Goal: Transaction & Acquisition: Purchase product/service

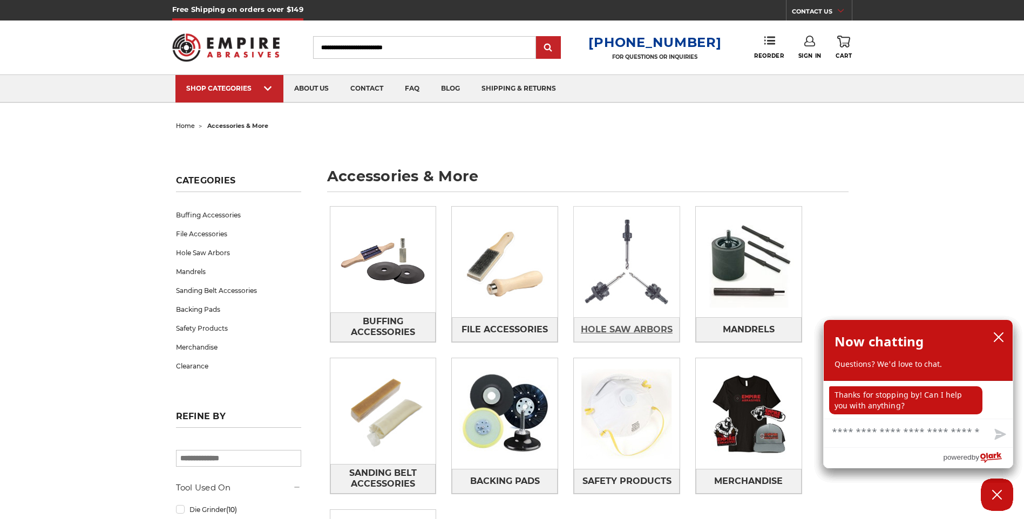
click at [640, 330] on span "Hole Saw Arbors" at bounding box center [627, 330] width 92 height 18
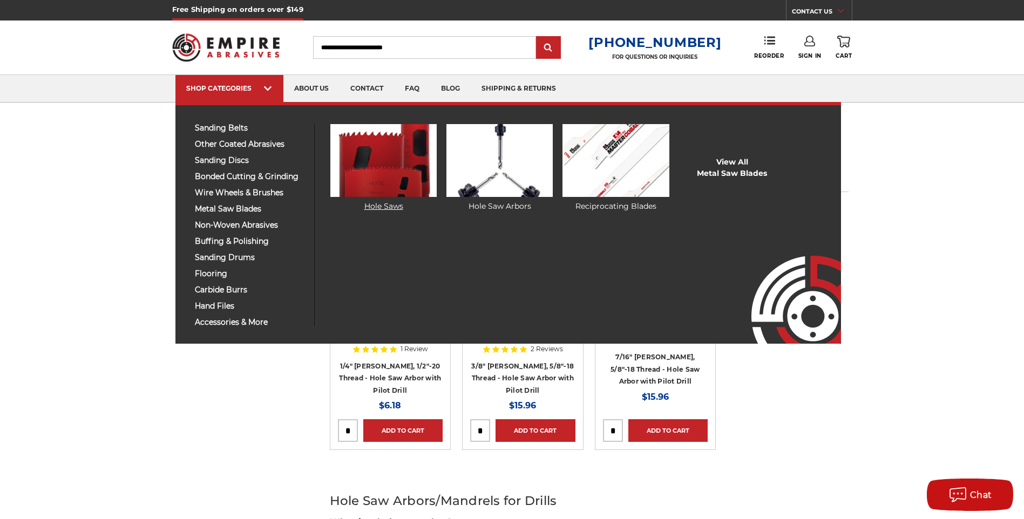
click at [380, 168] on img at bounding box center [383, 160] width 106 height 73
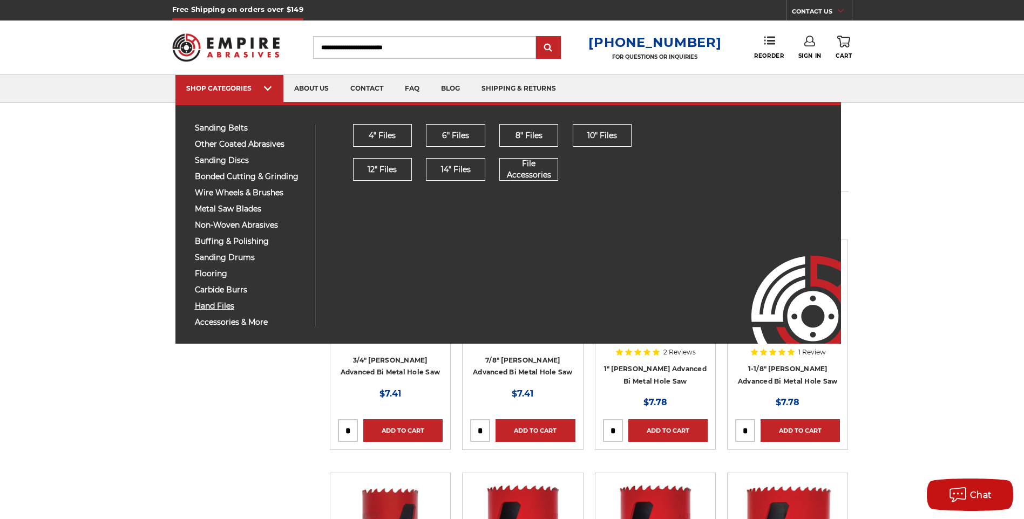
click at [207, 306] on span "hand files" at bounding box center [251, 306] width 112 height 8
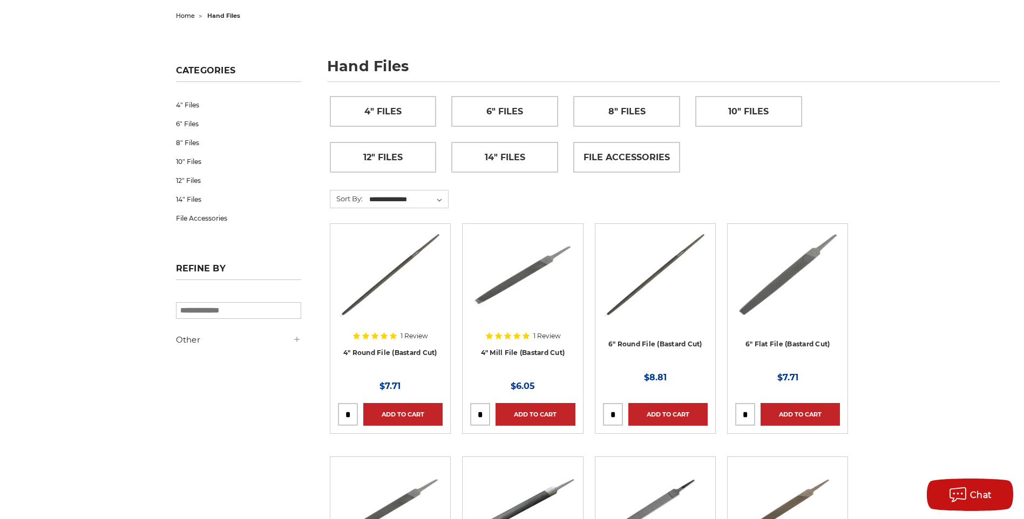
scroll to position [162, 0]
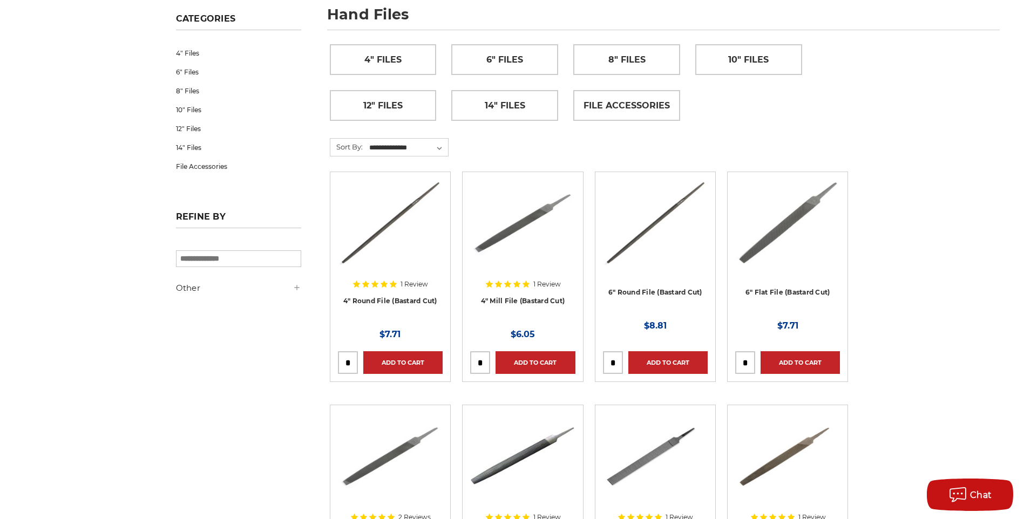
click at [774, 235] on img at bounding box center [787, 223] width 105 height 86
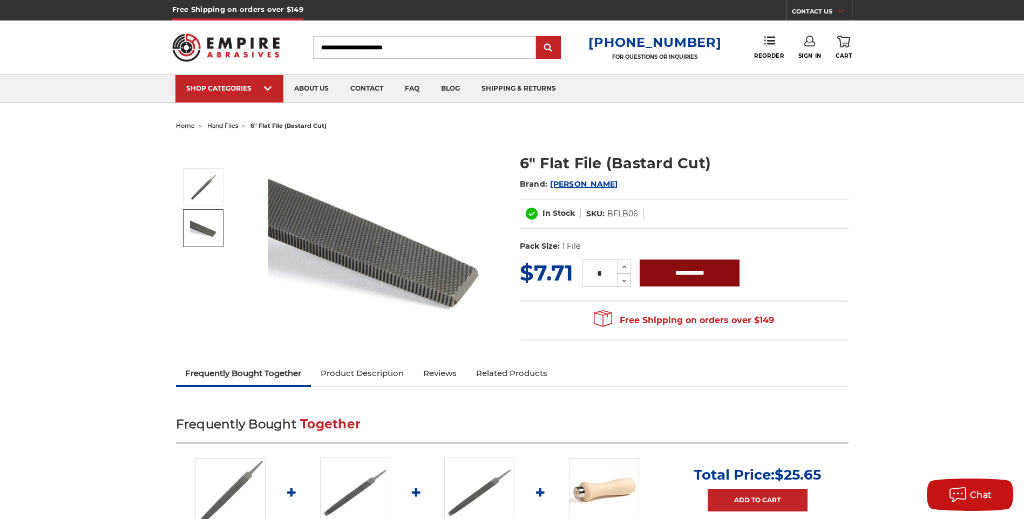
click at [685, 275] on input "**********" at bounding box center [690, 273] width 100 height 27
type input "**********"
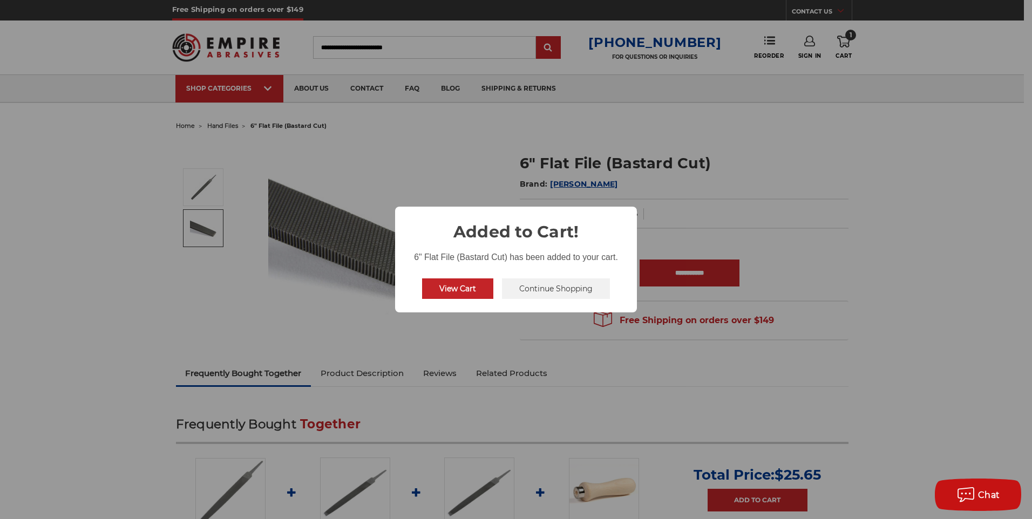
click at [558, 286] on button "Continue Shopping" at bounding box center [556, 289] width 108 height 21
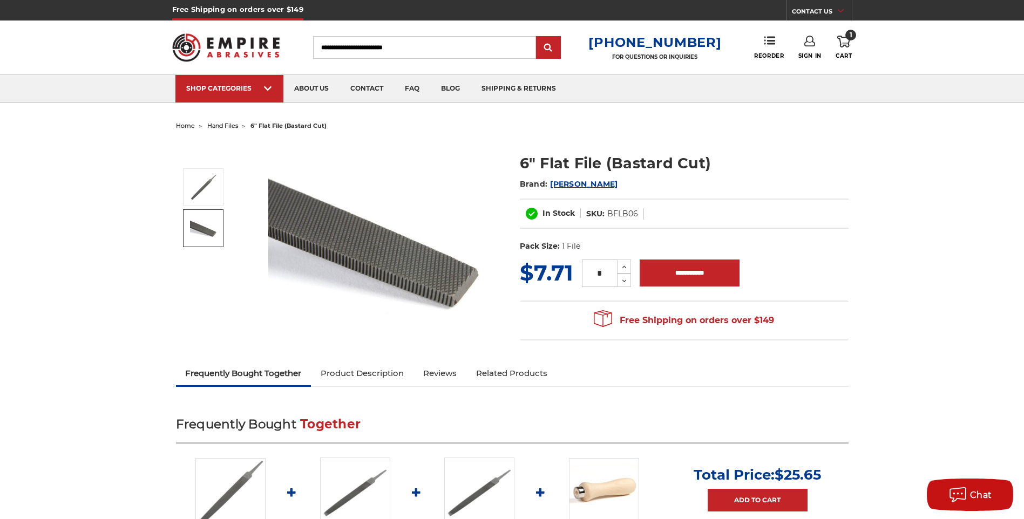
click at [810, 45] on icon at bounding box center [810, 41] width 11 height 11
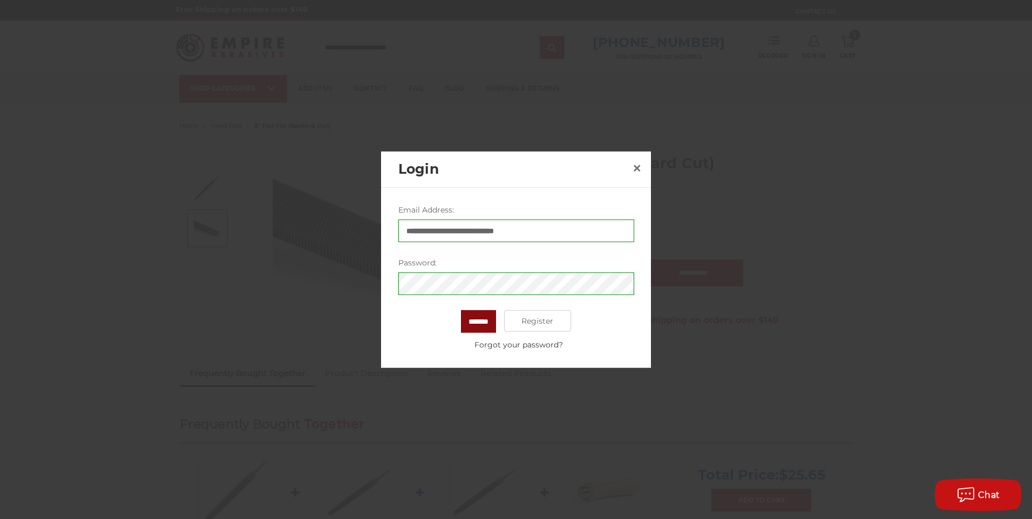
click at [489, 319] on input "*******" at bounding box center [478, 321] width 35 height 23
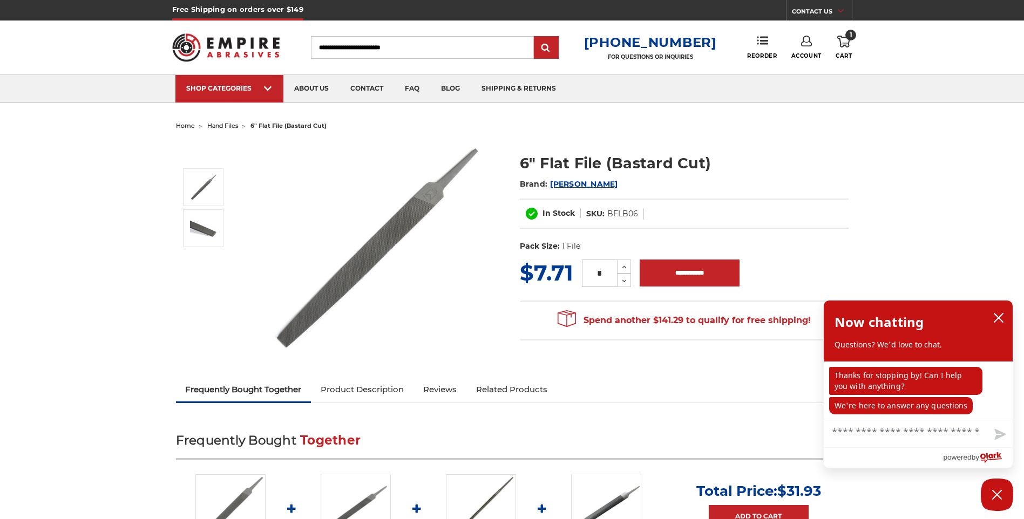
click at [846, 35] on span "1" at bounding box center [851, 35] width 11 height 11
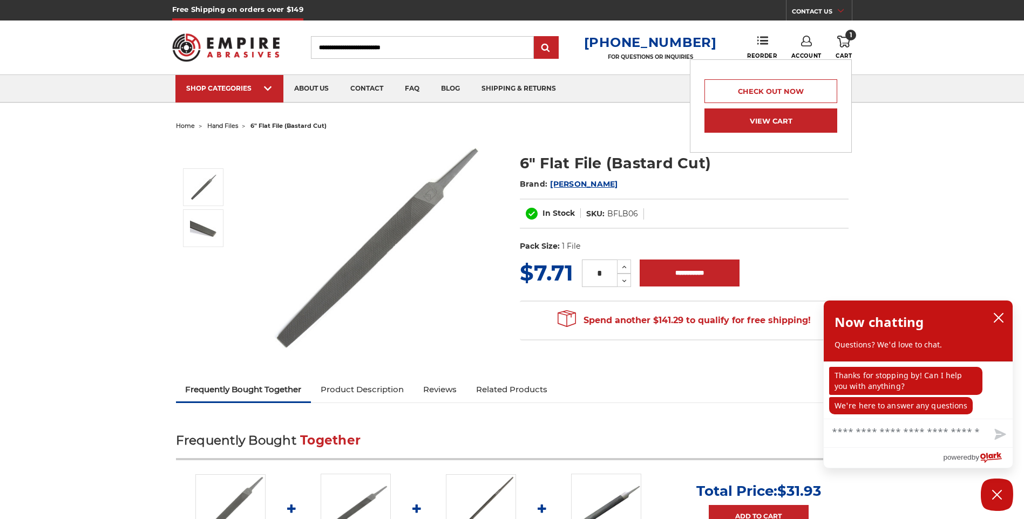
click at [782, 124] on link "View Cart" at bounding box center [771, 121] width 133 height 24
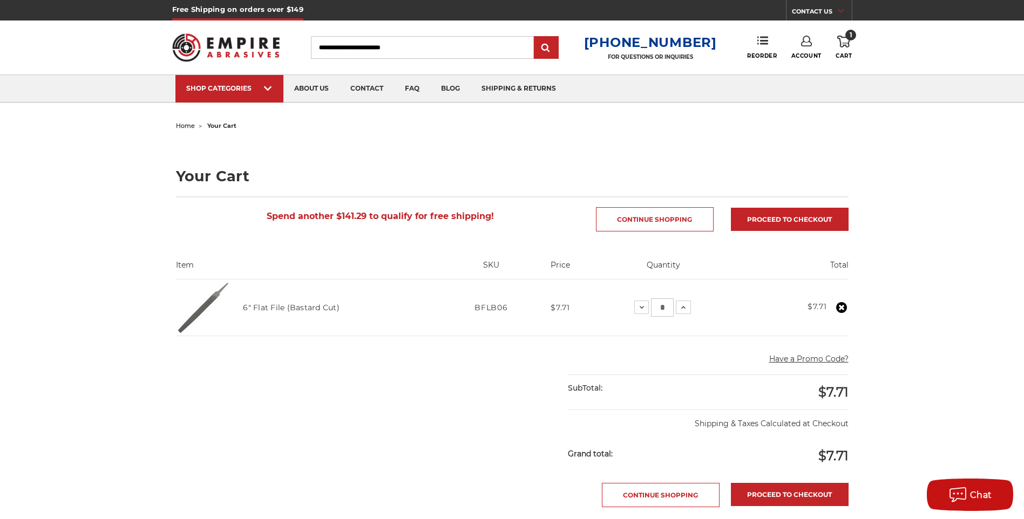
click at [842, 305] on use at bounding box center [841, 307] width 11 height 11
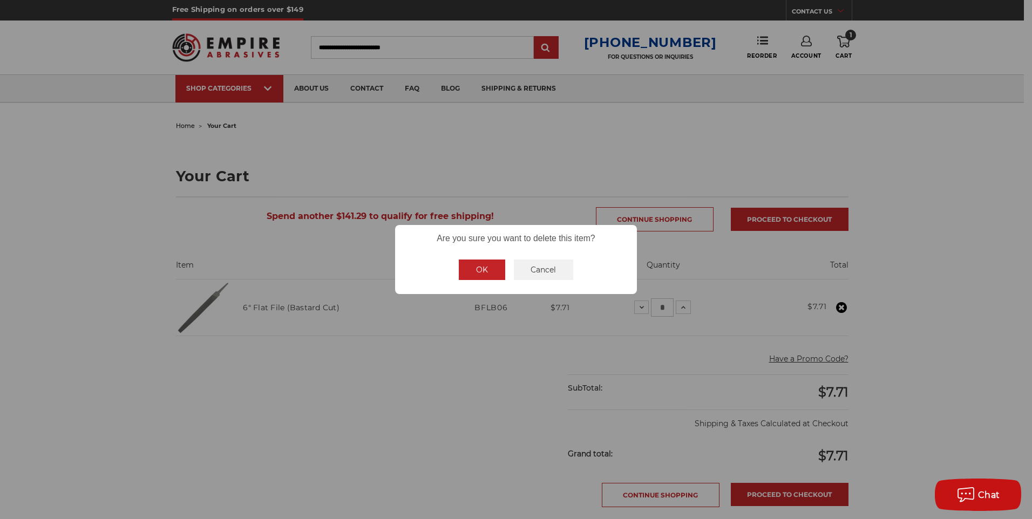
click at [480, 269] on button "OK" at bounding box center [482, 270] width 46 height 21
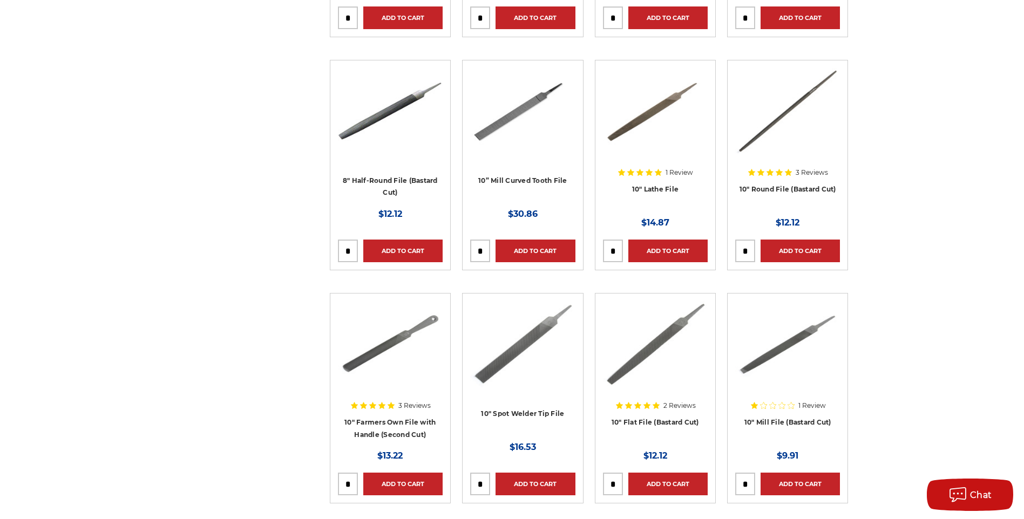
scroll to position [981, 0]
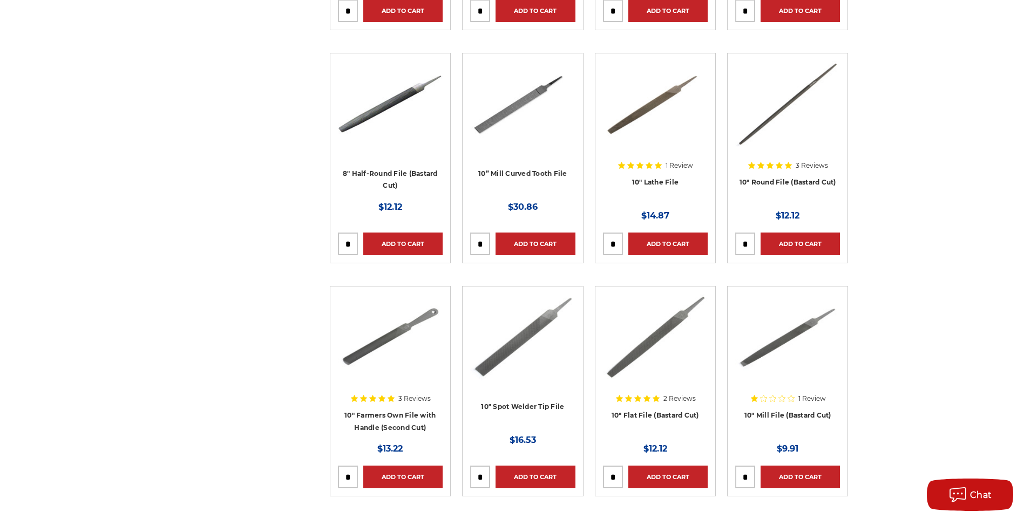
click at [501, 356] on img at bounding box center [522, 337] width 105 height 86
click at [663, 480] on link "Add to Cart" at bounding box center [667, 477] width 79 height 23
click at [665, 328] on img at bounding box center [655, 337] width 105 height 86
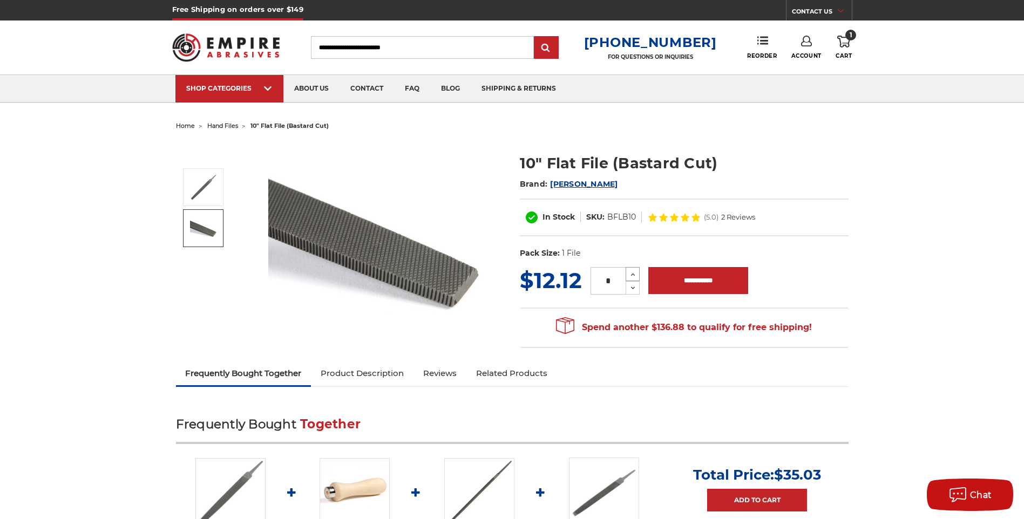
click at [630, 276] on icon at bounding box center [633, 275] width 8 height 10
click at [630, 274] on icon at bounding box center [633, 275] width 8 height 10
click at [631, 274] on icon at bounding box center [633, 275] width 8 height 10
click at [634, 288] on use at bounding box center [633, 288] width 4 height 3
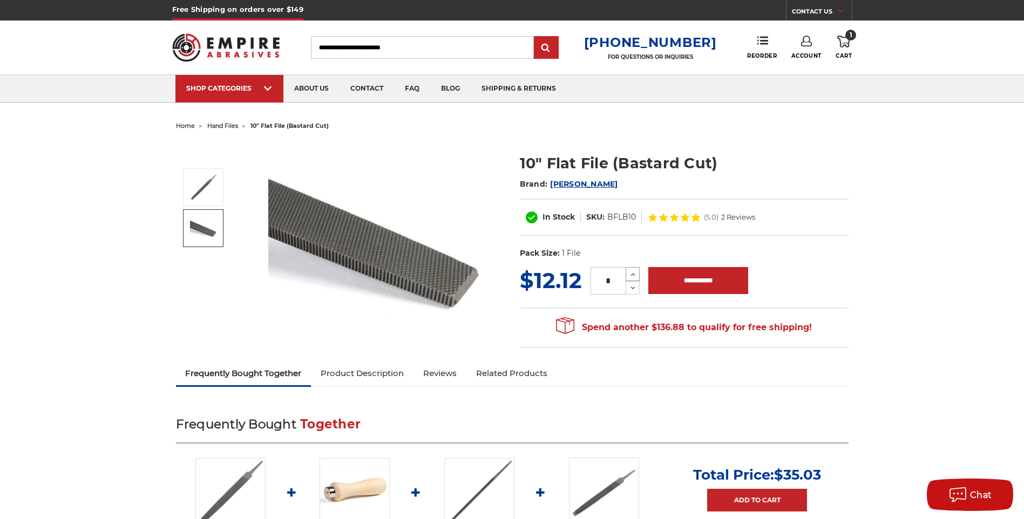
click at [634, 273] on icon at bounding box center [633, 275] width 8 height 10
click at [629, 289] on icon at bounding box center [633, 288] width 8 height 10
click at [629, 290] on icon at bounding box center [633, 288] width 8 height 10
type input "*"
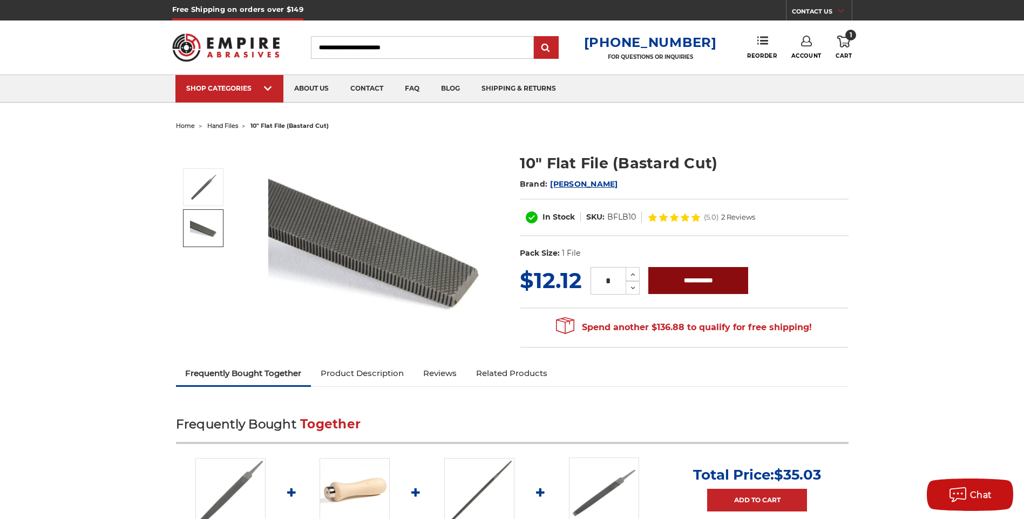
click at [694, 285] on input "**********" at bounding box center [698, 280] width 100 height 27
type input "**********"
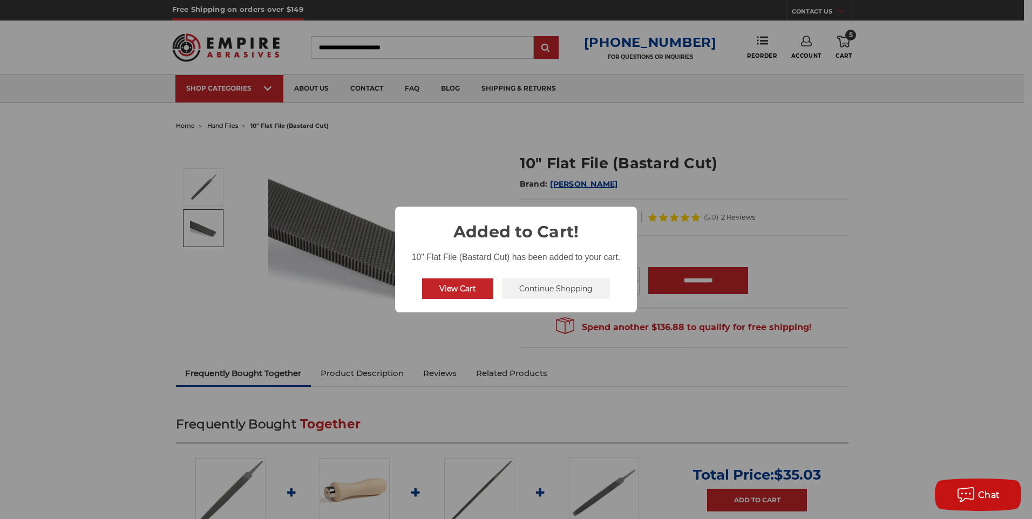
click at [561, 287] on button "Continue Shopping" at bounding box center [556, 289] width 108 height 21
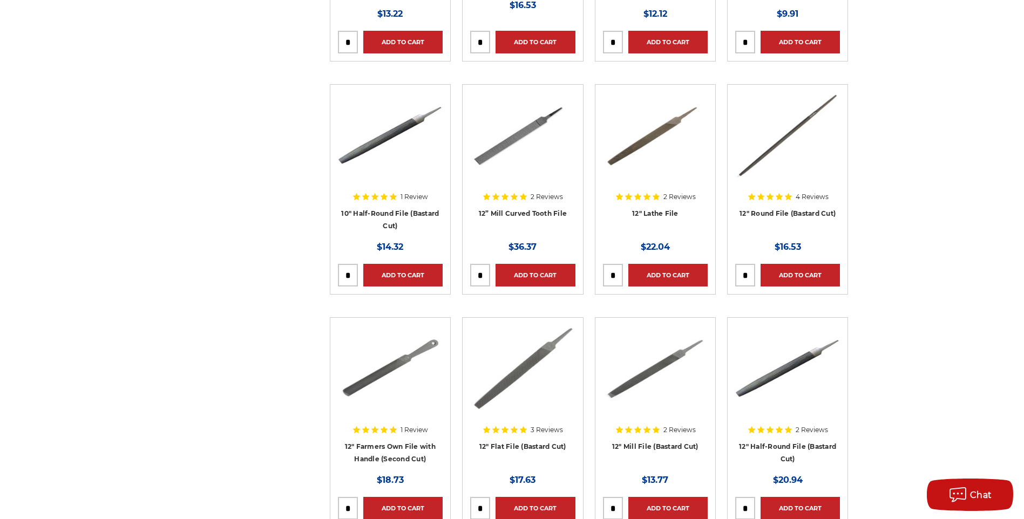
scroll to position [2598, 0]
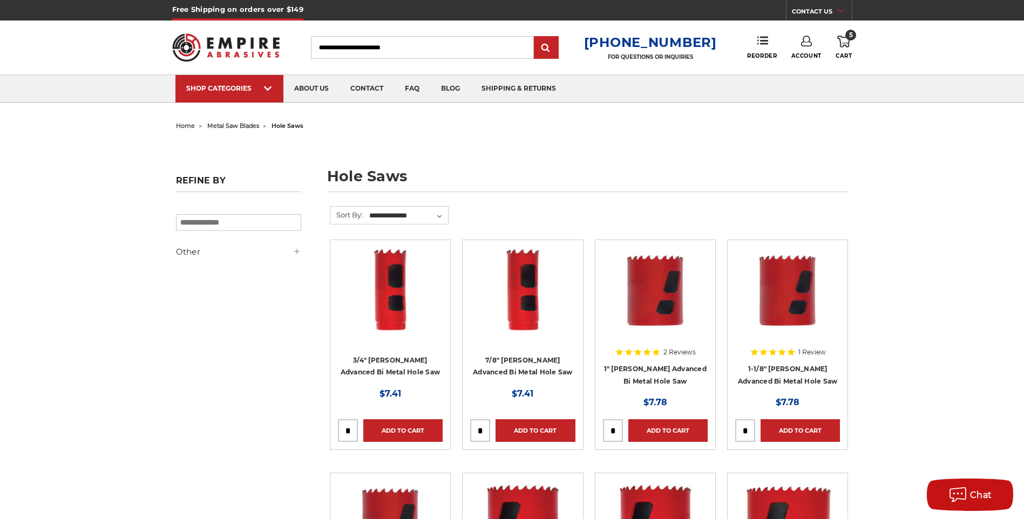
click at [394, 361] on div at bounding box center [390, 317] width 105 height 138
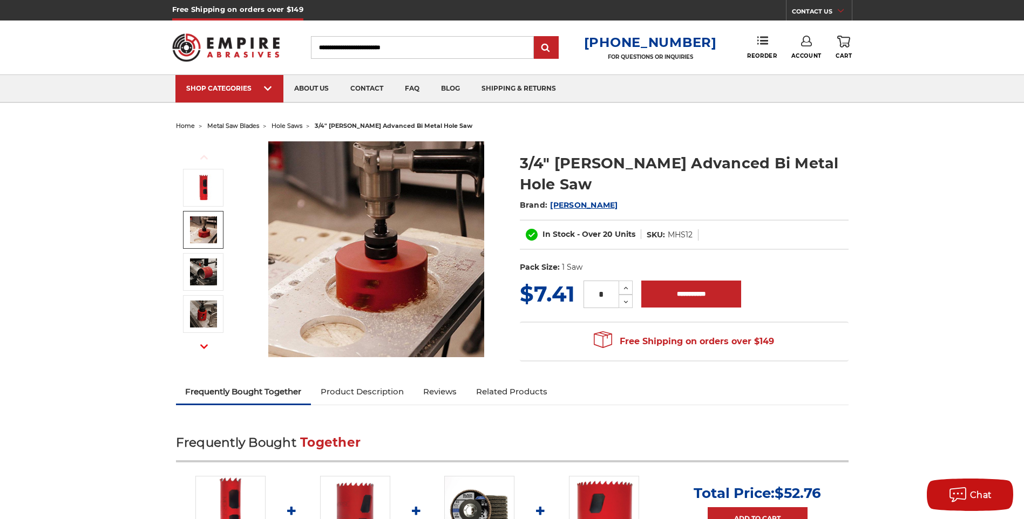
click at [374, 391] on link "Product Description" at bounding box center [362, 392] width 103 height 24
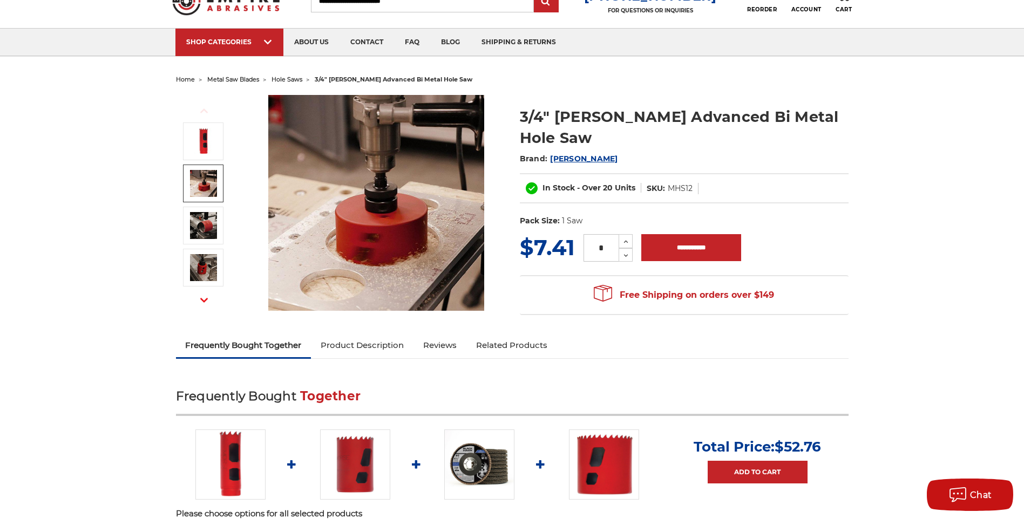
scroll to position [216, 0]
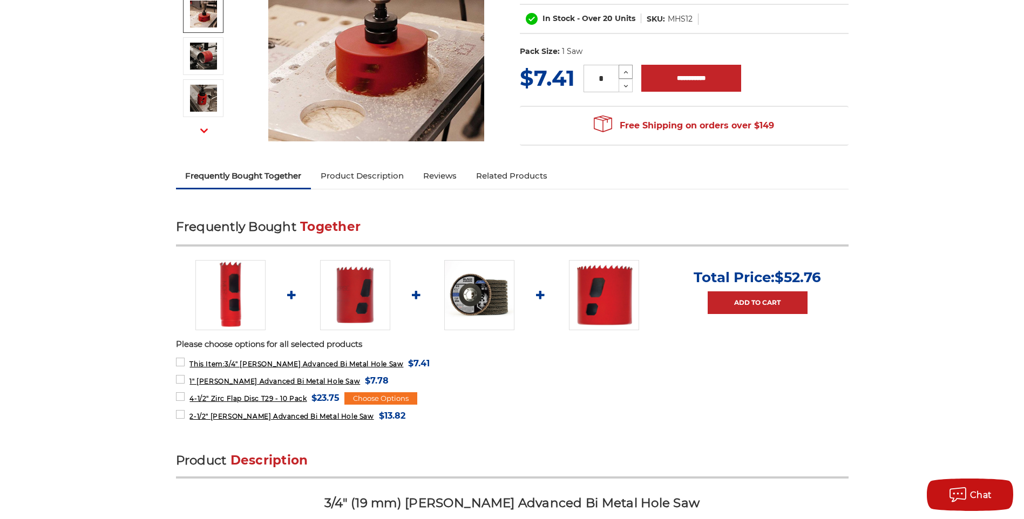
click at [627, 67] on icon at bounding box center [626, 72] width 8 height 10
type input "*"
click at [679, 65] on input "**********" at bounding box center [691, 78] width 100 height 27
type input "**********"
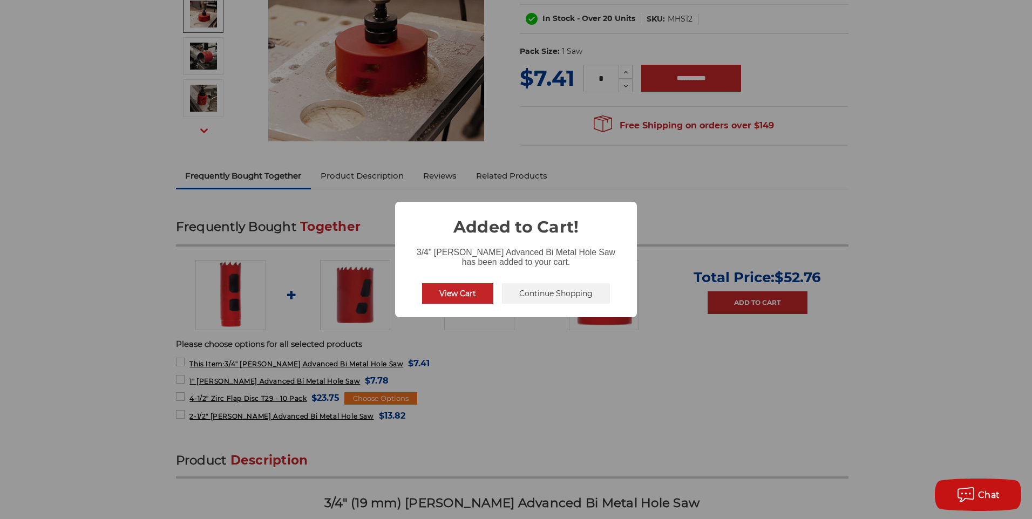
click at [542, 298] on button "Continue Shopping" at bounding box center [556, 293] width 108 height 21
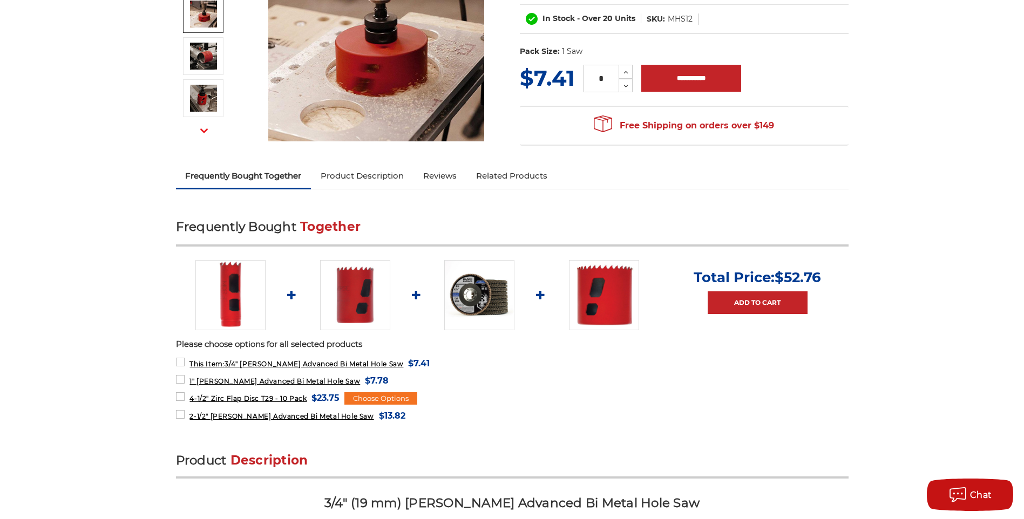
click at [352, 299] on img at bounding box center [355, 295] width 70 height 70
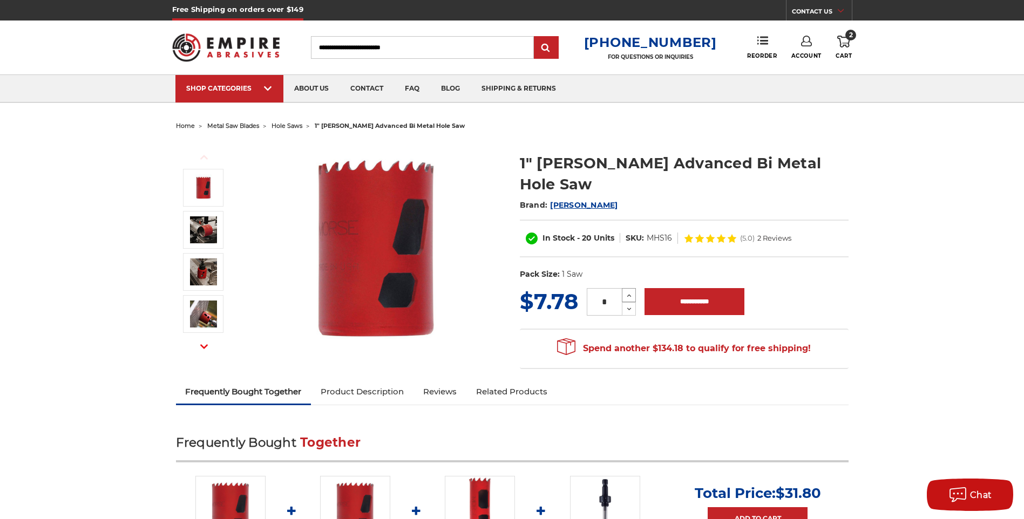
click at [627, 291] on icon at bounding box center [629, 296] width 8 height 10
type input "*"
click at [666, 288] on input "**********" at bounding box center [695, 301] width 100 height 27
type input "**********"
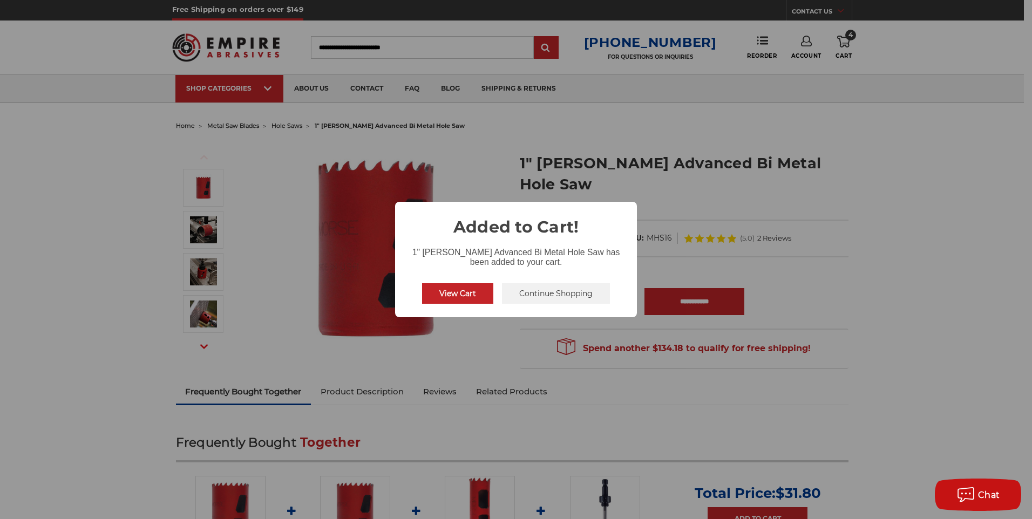
click at [531, 292] on button "Continue Shopping" at bounding box center [556, 293] width 108 height 21
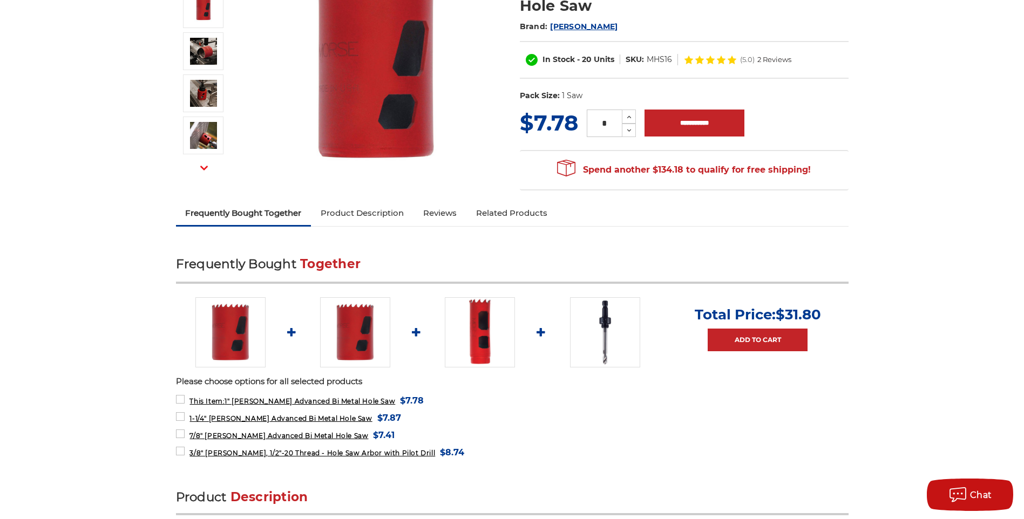
scroll to position [270, 0]
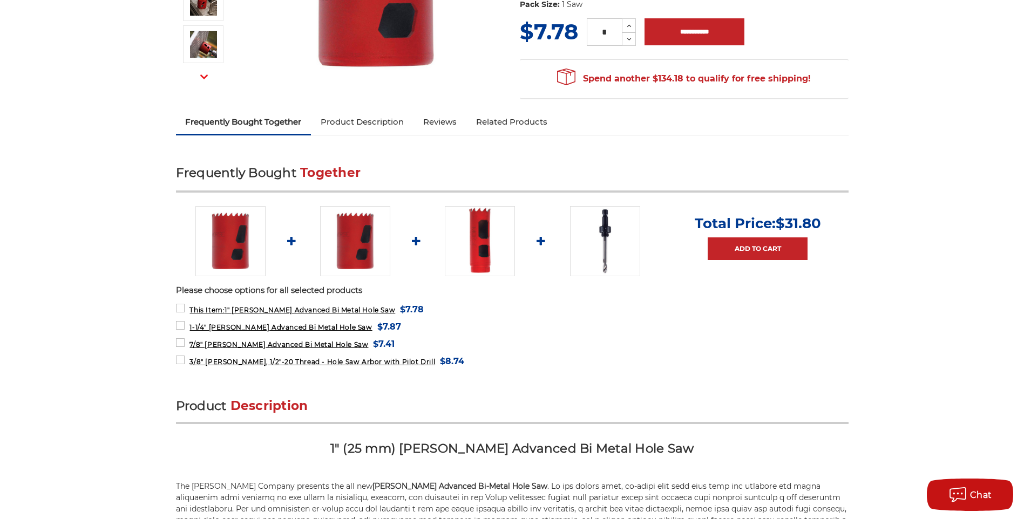
click at [599, 227] on img at bounding box center [605, 241] width 70 height 70
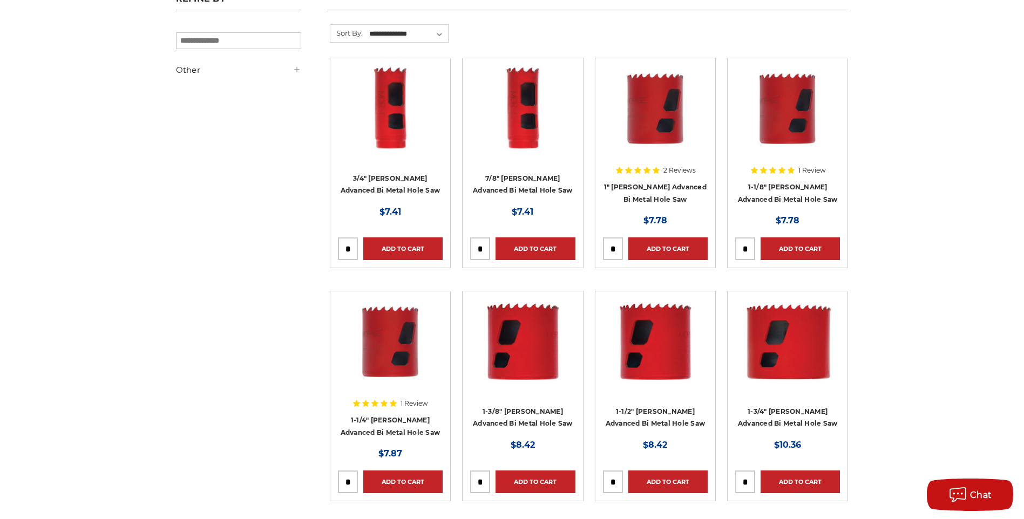
scroll to position [270, 0]
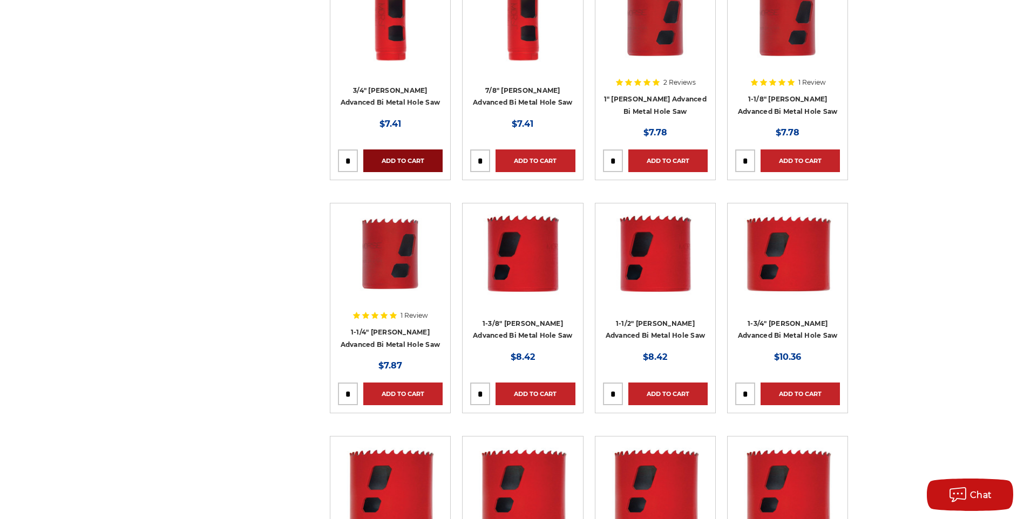
click at [395, 160] on link "Add to Cart" at bounding box center [402, 161] width 79 height 23
click at [548, 162] on link "Add to Cart" at bounding box center [535, 161] width 79 height 23
click at [670, 162] on link "Add to Cart" at bounding box center [667, 161] width 79 height 23
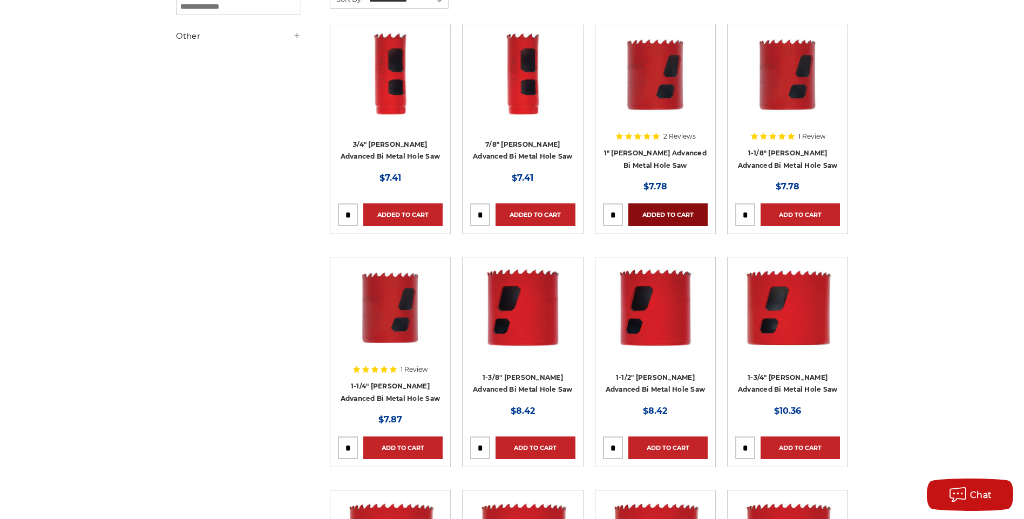
scroll to position [0, 0]
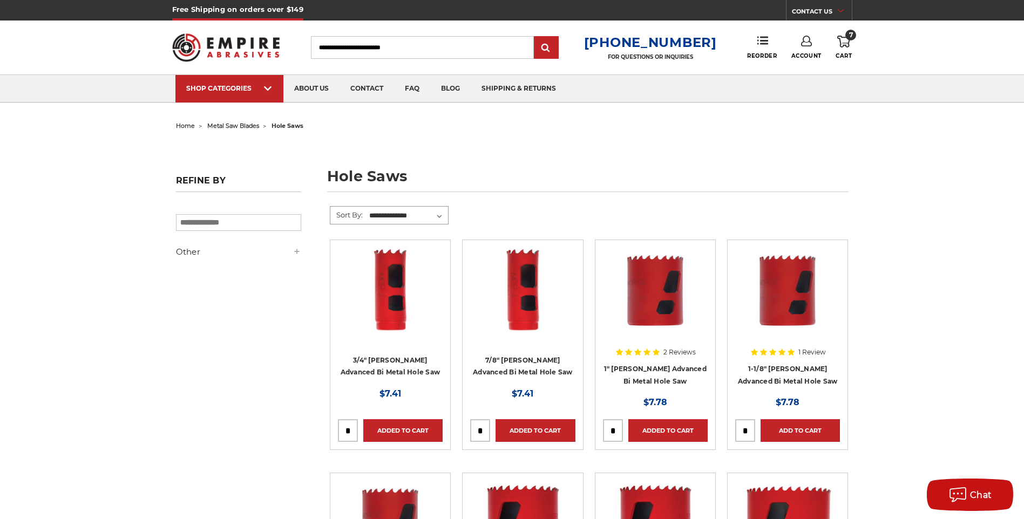
click at [434, 213] on select "**********" at bounding box center [408, 216] width 80 height 16
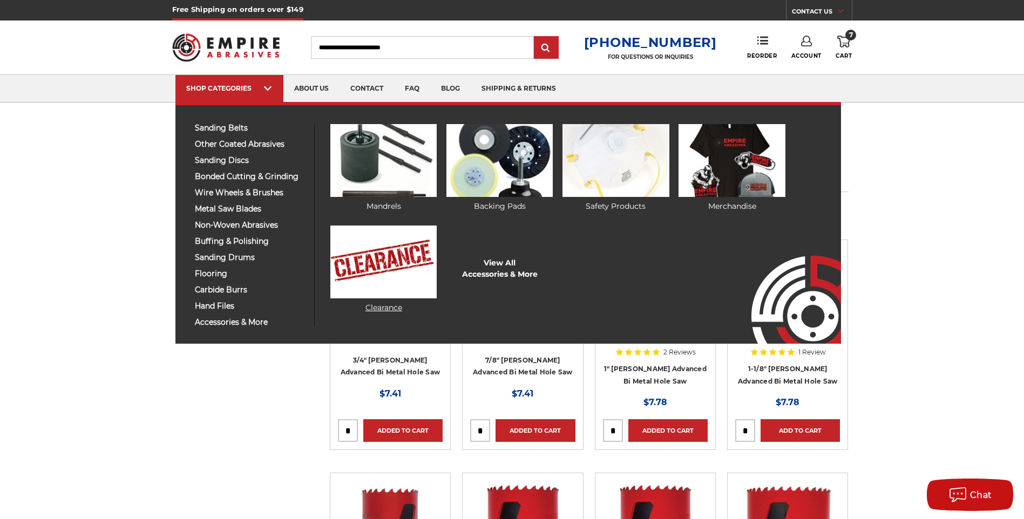
click at [386, 269] on img at bounding box center [383, 262] width 106 height 73
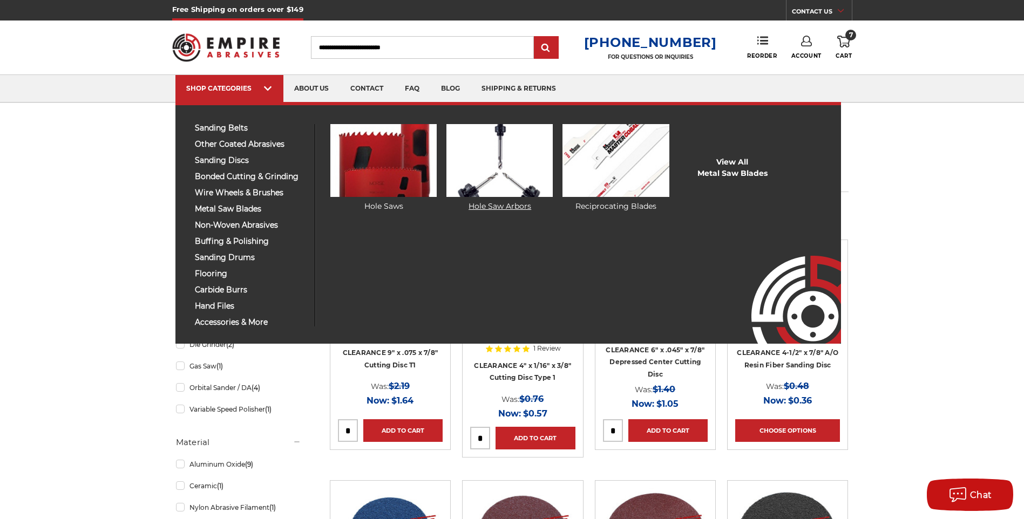
click at [499, 174] on img at bounding box center [500, 160] width 106 height 73
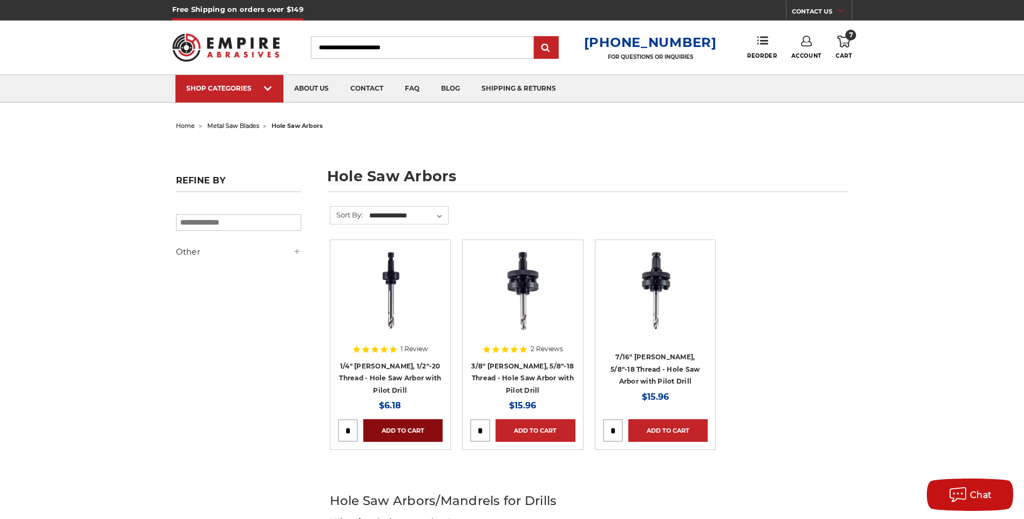
click at [391, 431] on link "Add to Cart" at bounding box center [402, 431] width 79 height 23
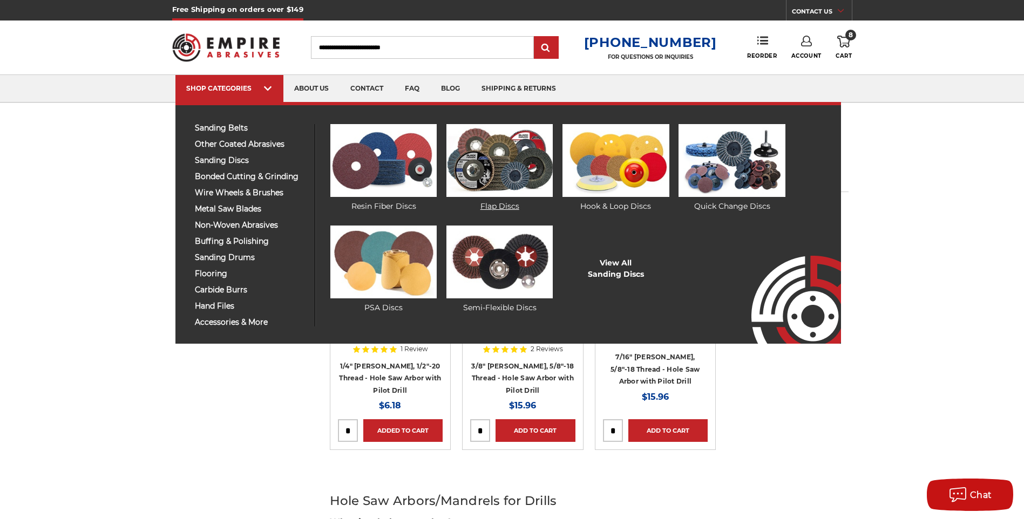
click at [508, 202] on link "Flap Discs" at bounding box center [500, 168] width 106 height 88
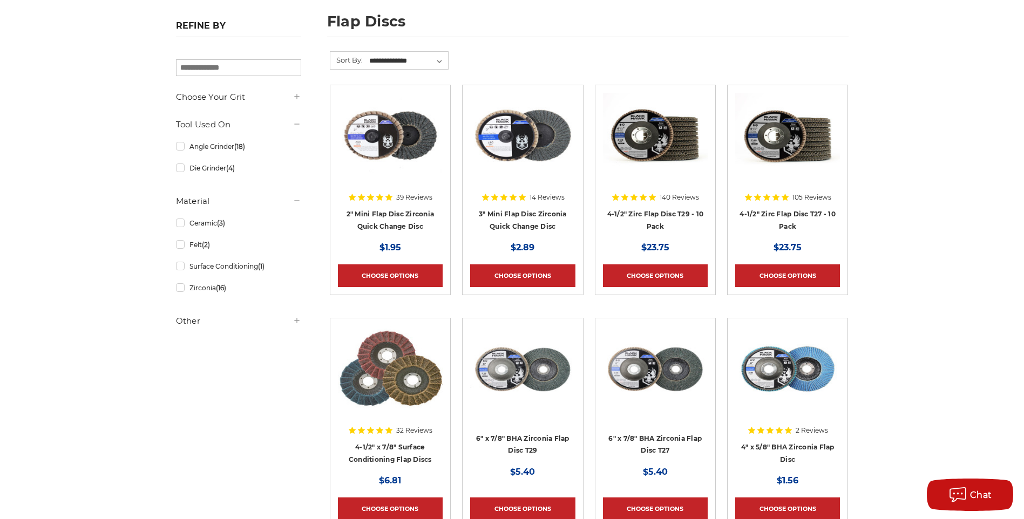
scroll to position [162, 0]
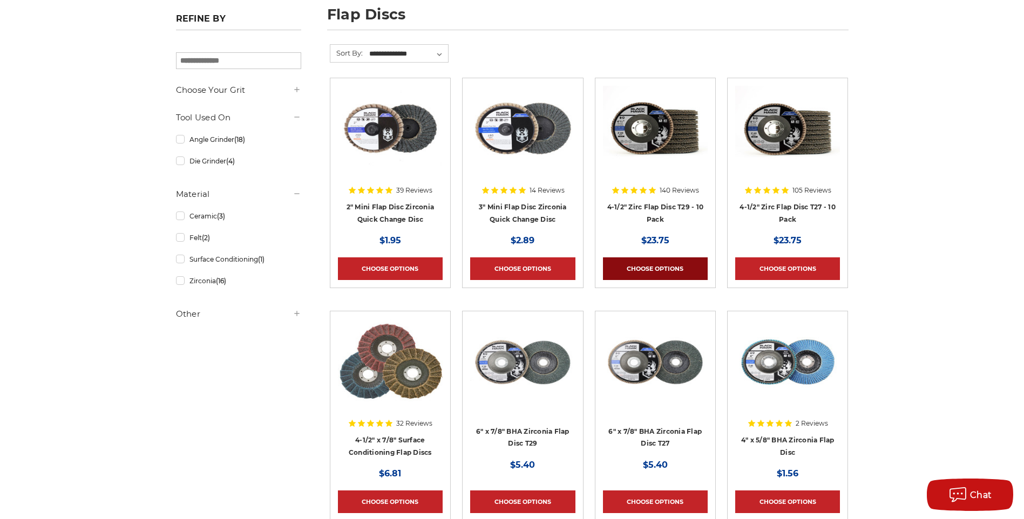
click at [650, 271] on link "Choose Options" at bounding box center [655, 269] width 105 height 23
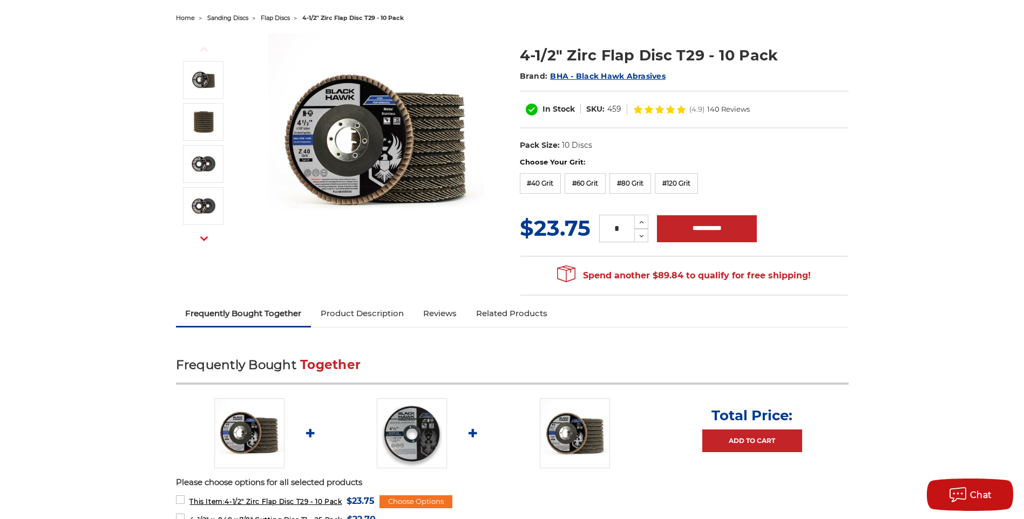
scroll to position [324, 0]
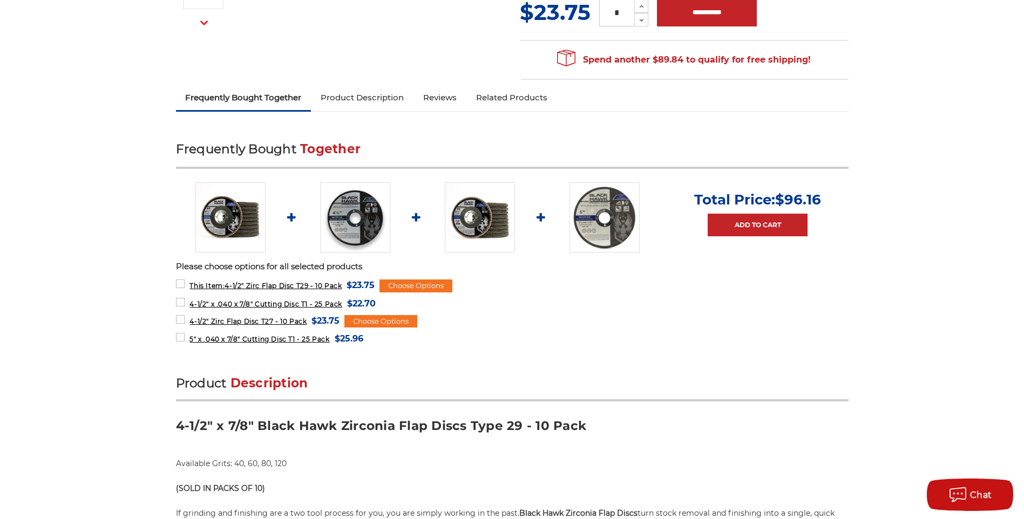
click at [373, 97] on link "Product Description" at bounding box center [362, 98] width 103 height 24
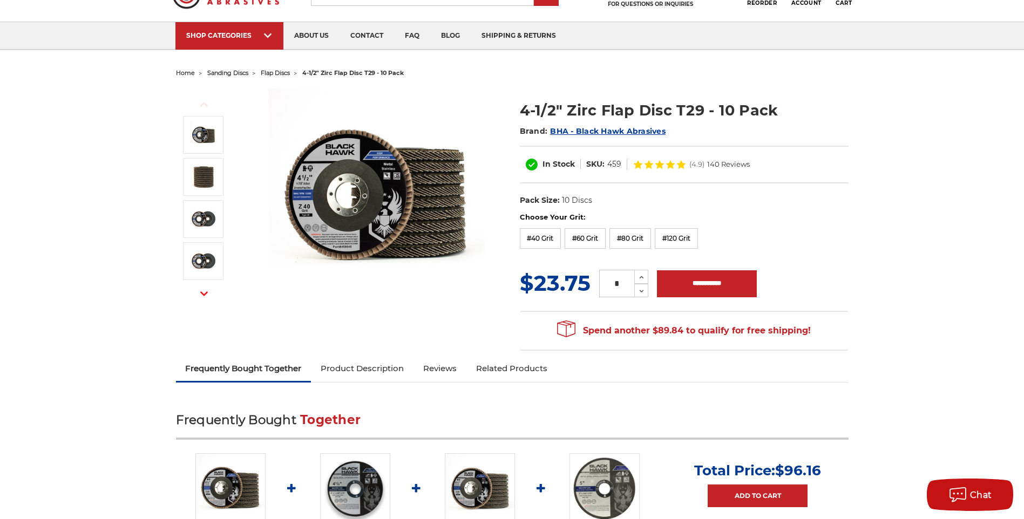
scroll to position [0, 0]
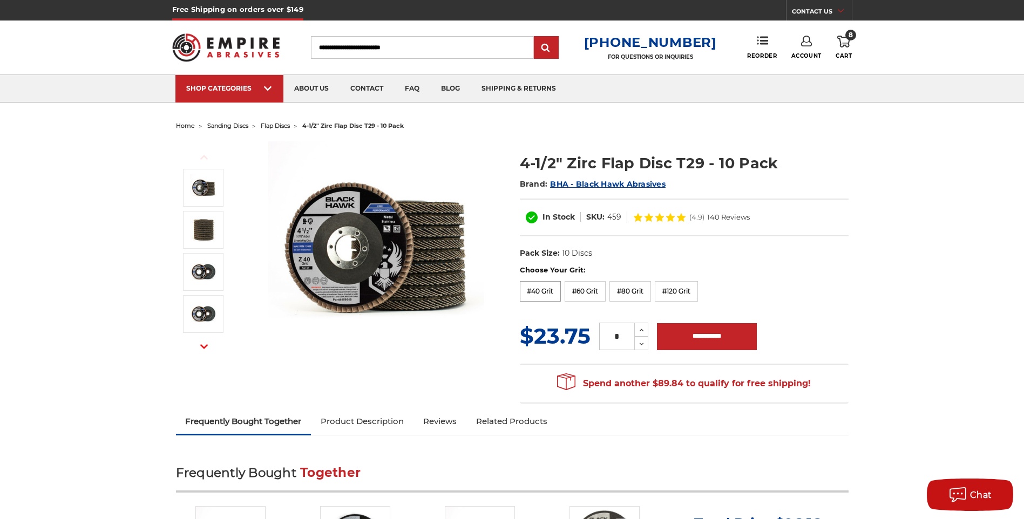
click at [545, 292] on label "#40 Grit" at bounding box center [541, 291] width 42 height 21
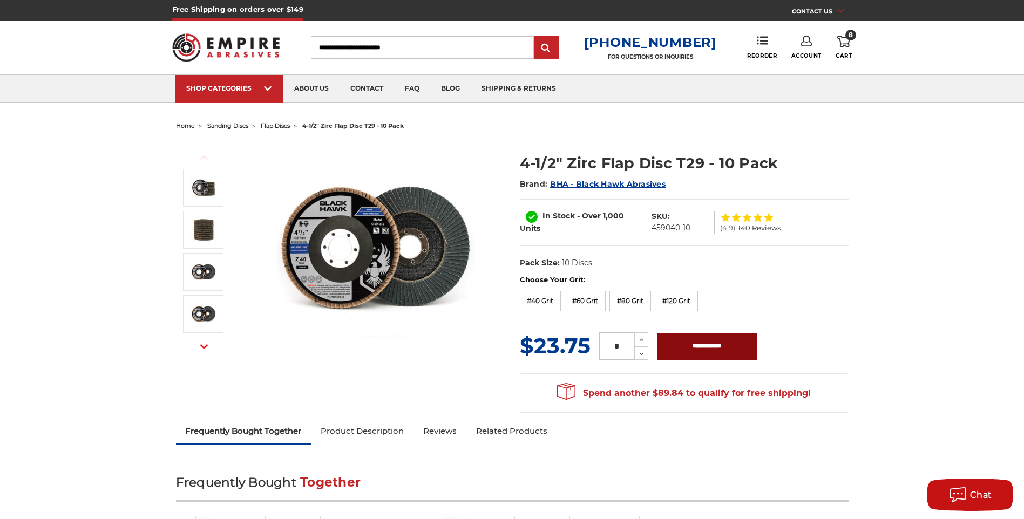
click at [709, 343] on input "**********" at bounding box center [707, 346] width 100 height 27
type input "**********"
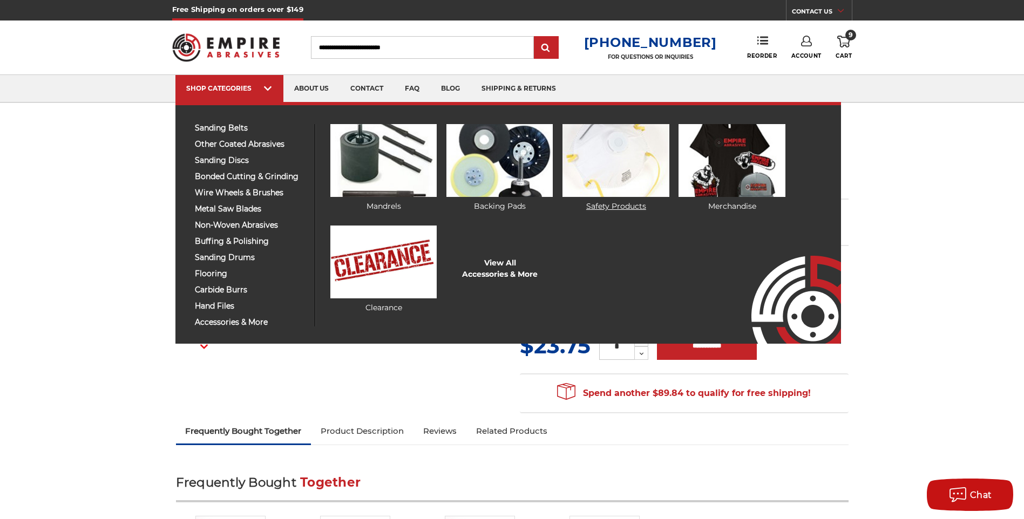
click at [614, 162] on img at bounding box center [616, 160] width 106 height 73
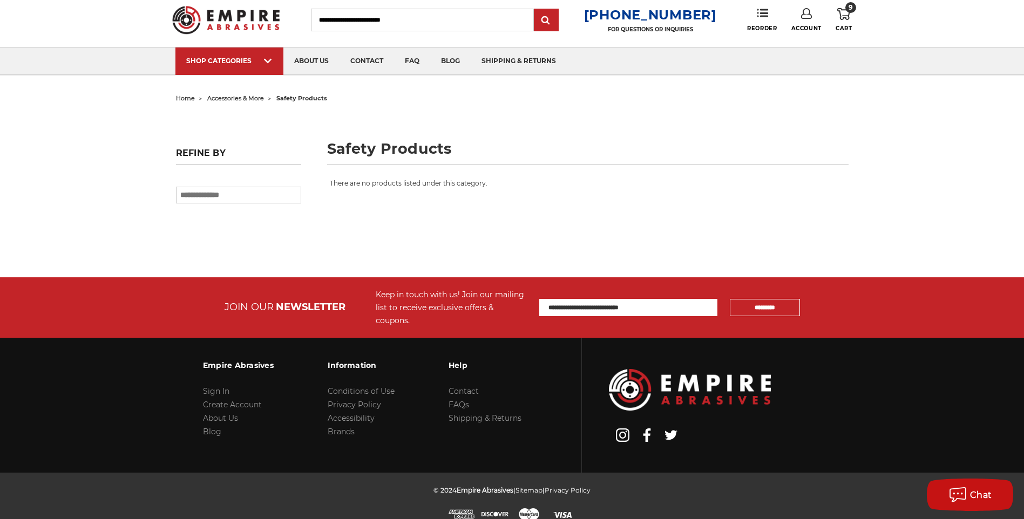
scroll to position [28, 0]
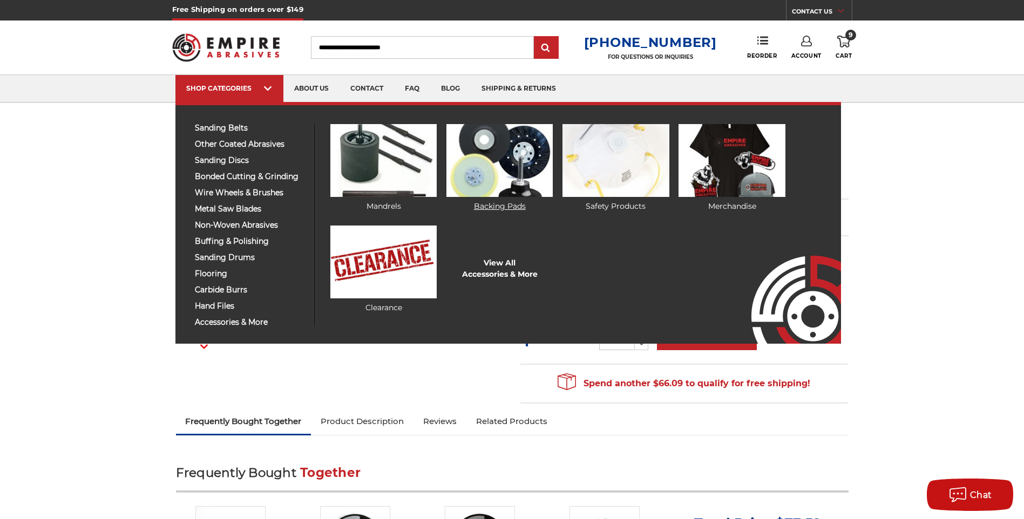
click at [506, 167] on img at bounding box center [500, 160] width 106 height 73
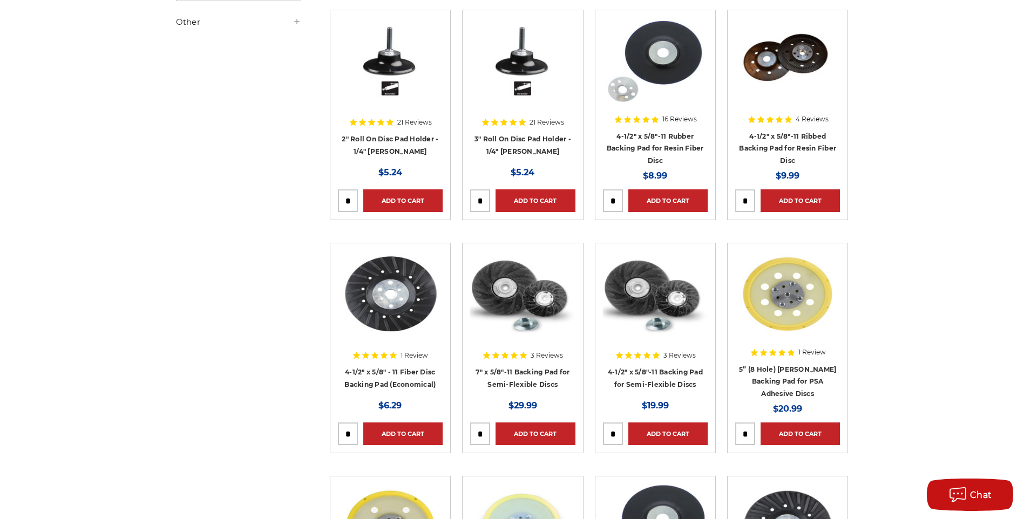
scroll to position [270, 0]
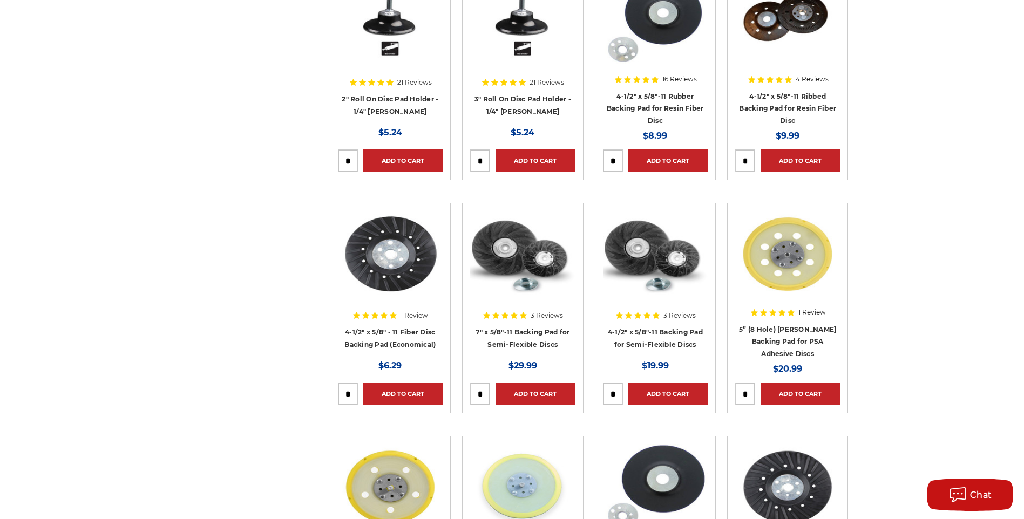
click at [516, 333] on div at bounding box center [522, 280] width 105 height 138
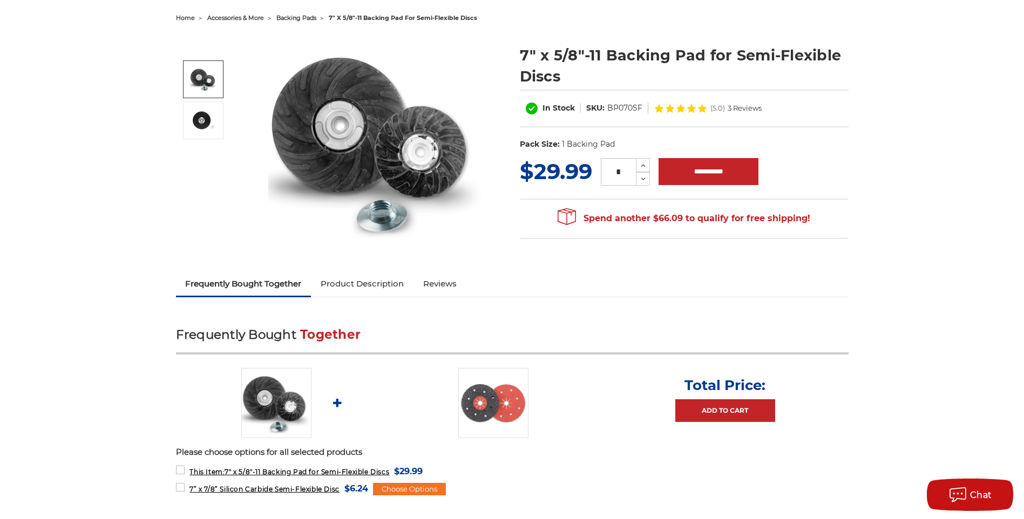
scroll to position [216, 0]
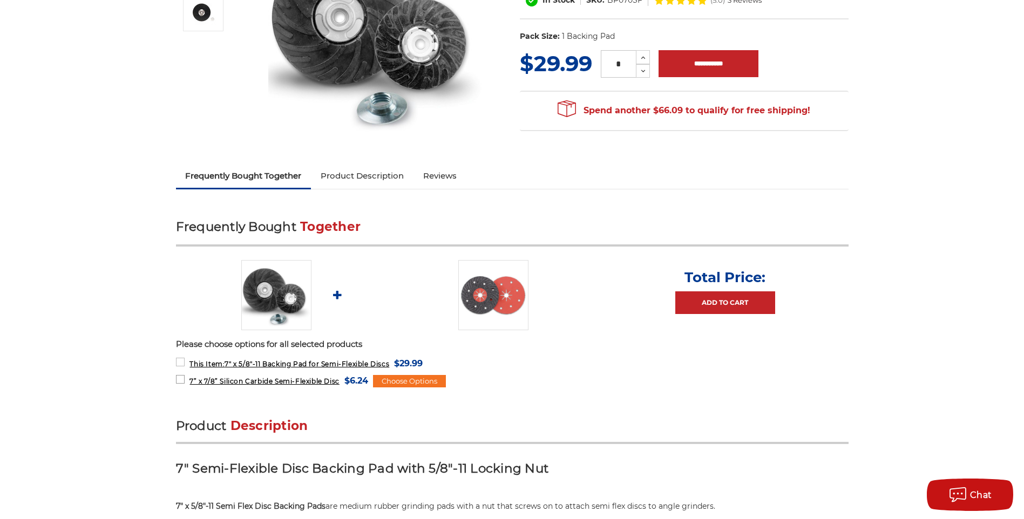
click at [303, 381] on span "7” x 7/8” Silicon Carbide Semi-Flexible Disc" at bounding box center [265, 381] width 150 height 8
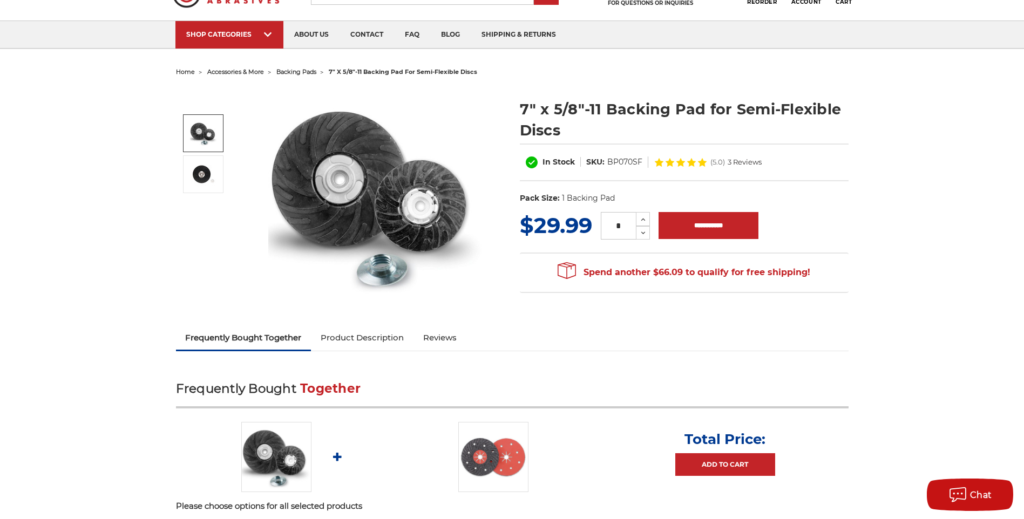
scroll to position [0, 0]
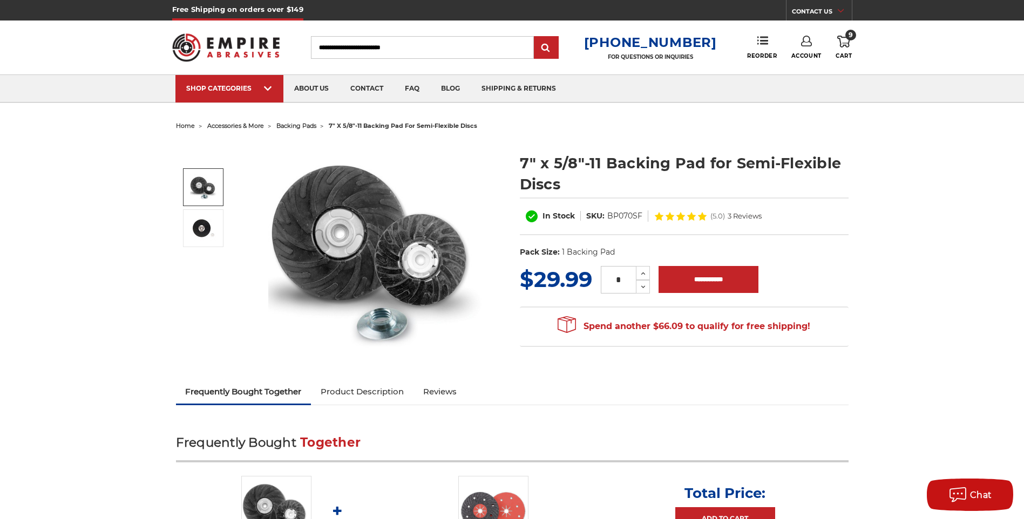
click at [374, 394] on link "Product Description" at bounding box center [362, 392] width 103 height 24
click at [382, 391] on link "Product Description" at bounding box center [362, 392] width 103 height 24
click at [644, 276] on icon at bounding box center [643, 274] width 8 height 10
type input "*"
click at [735, 280] on input "**********" at bounding box center [709, 279] width 100 height 27
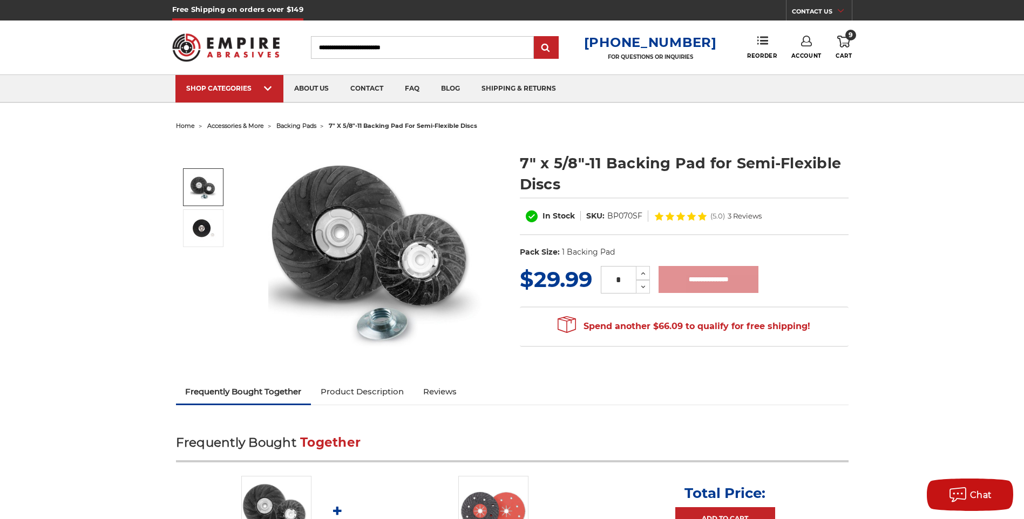
type input "**********"
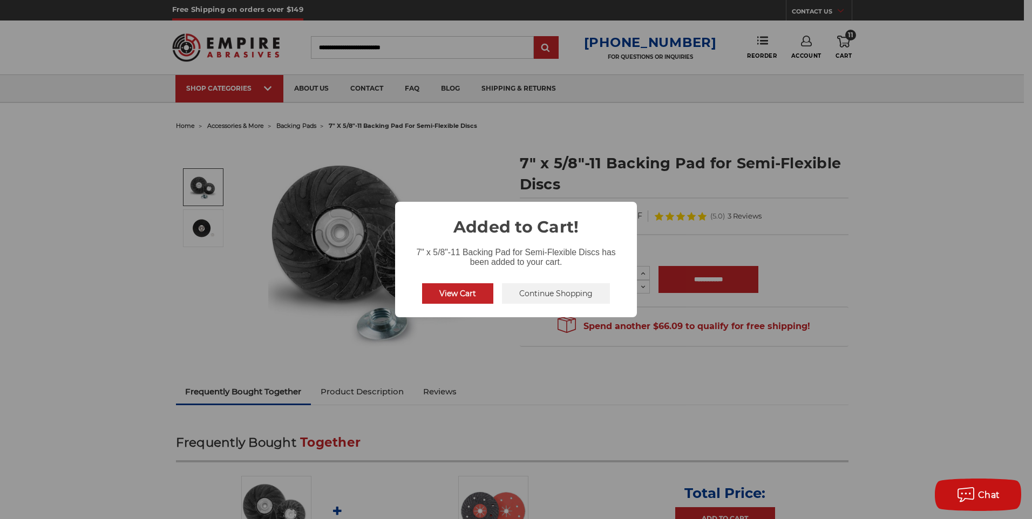
click at [545, 293] on button "Continue Shopping" at bounding box center [556, 293] width 108 height 21
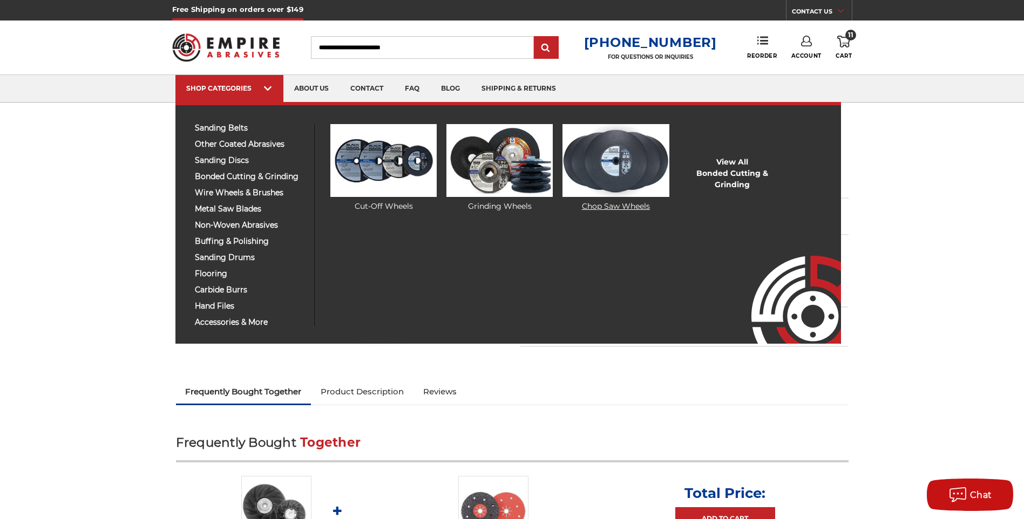
click at [634, 185] on img at bounding box center [616, 160] width 106 height 73
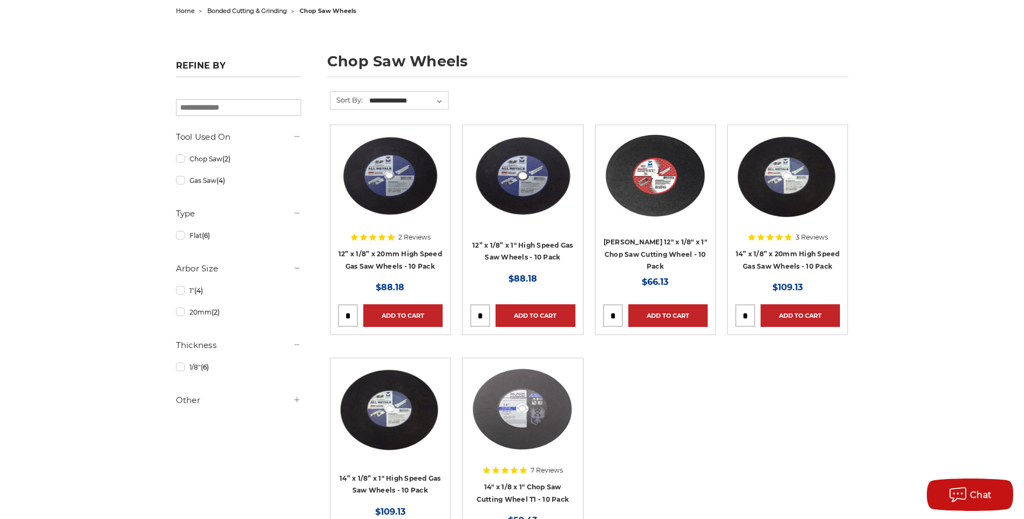
scroll to position [108, 0]
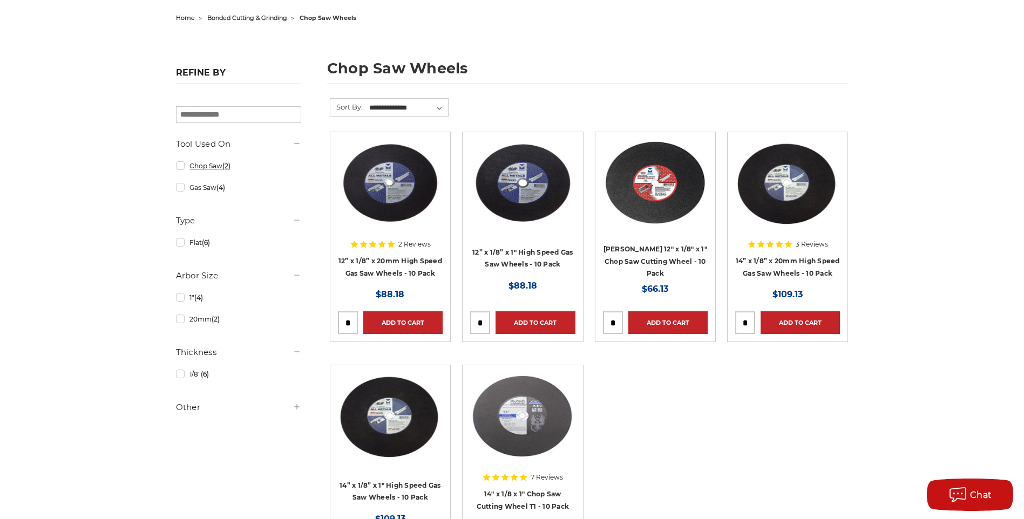
click at [183, 168] on link "Chop Saw (2)" at bounding box center [238, 166] width 125 height 19
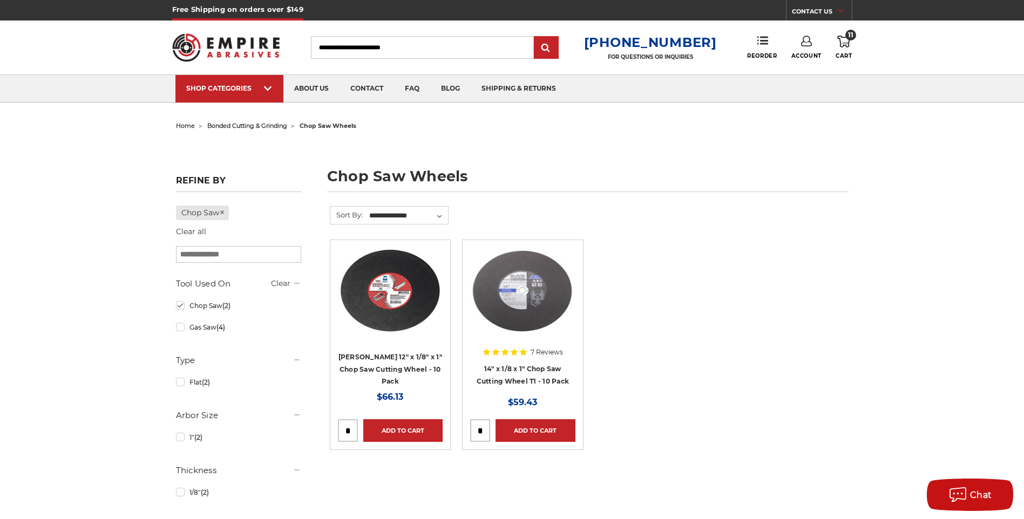
click at [851, 42] on link "11 Cart" at bounding box center [844, 48] width 16 height 24
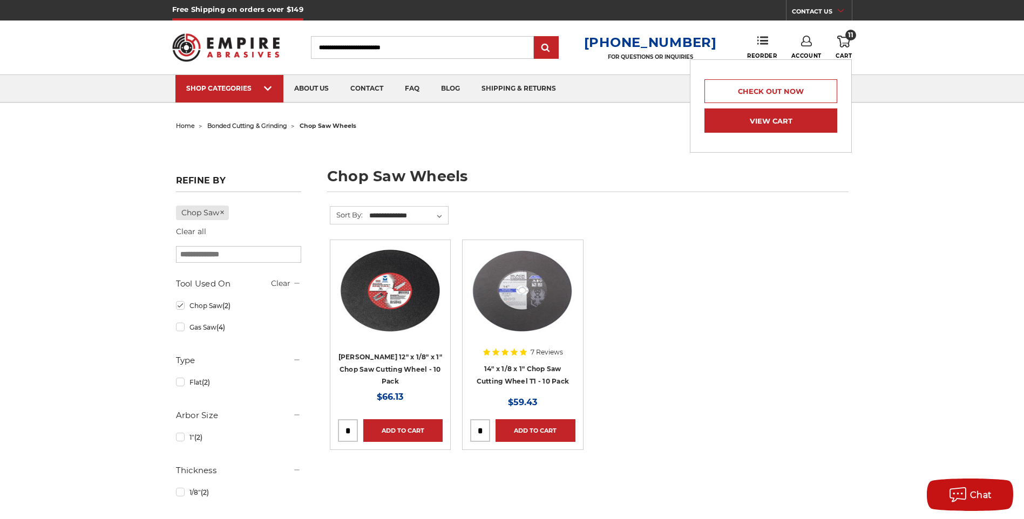
click at [776, 117] on link "View Cart" at bounding box center [771, 121] width 133 height 24
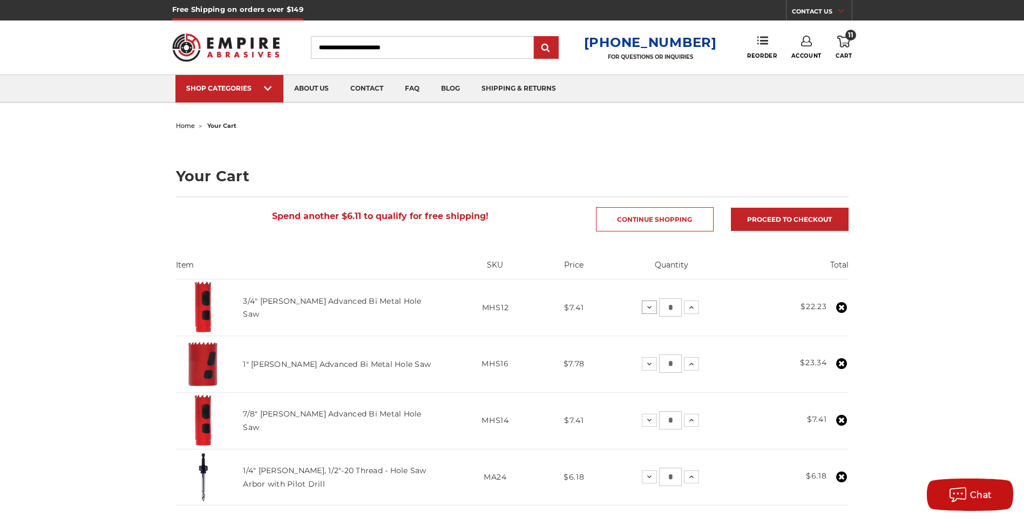
click at [648, 308] on icon at bounding box center [649, 307] width 9 height 9
click at [650, 361] on icon at bounding box center [649, 364] width 9 height 9
click at [692, 425] on icon at bounding box center [691, 420] width 9 height 9
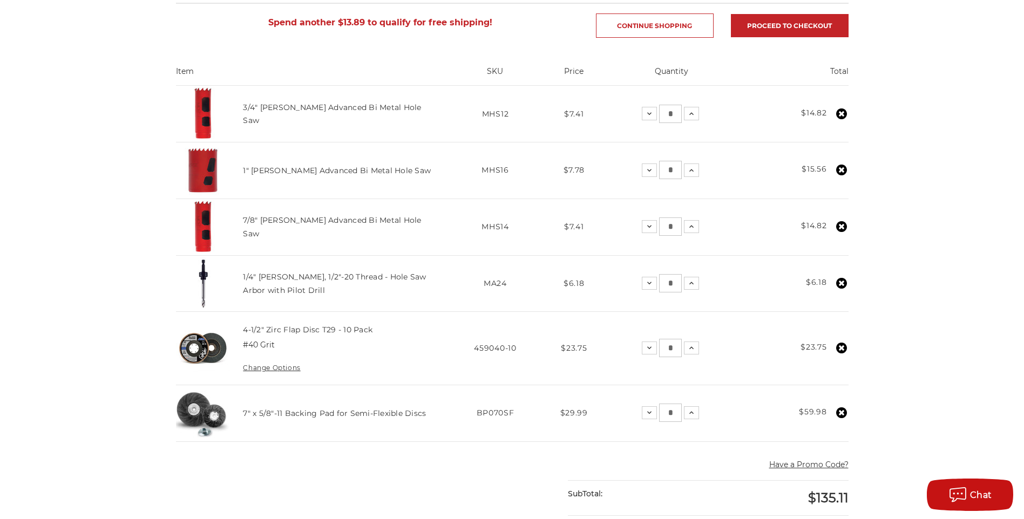
scroll to position [216, 0]
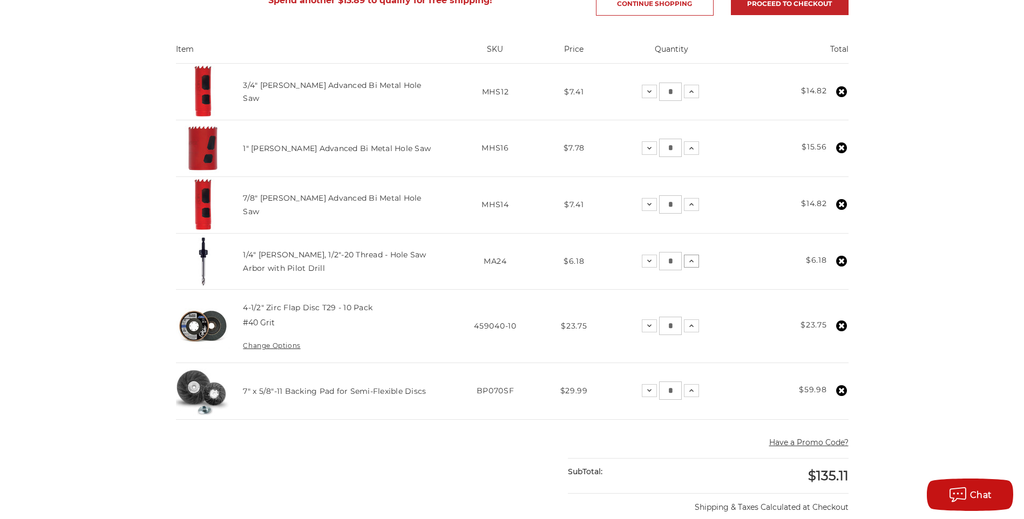
click at [689, 266] on icon at bounding box center [691, 261] width 9 height 9
click at [691, 264] on icon at bounding box center [691, 261] width 9 height 9
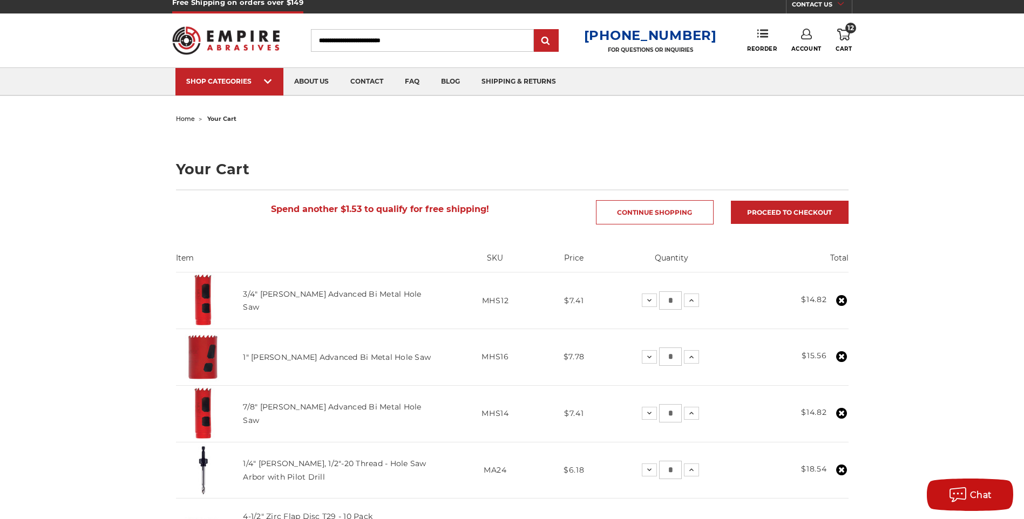
scroll to position [0, 0]
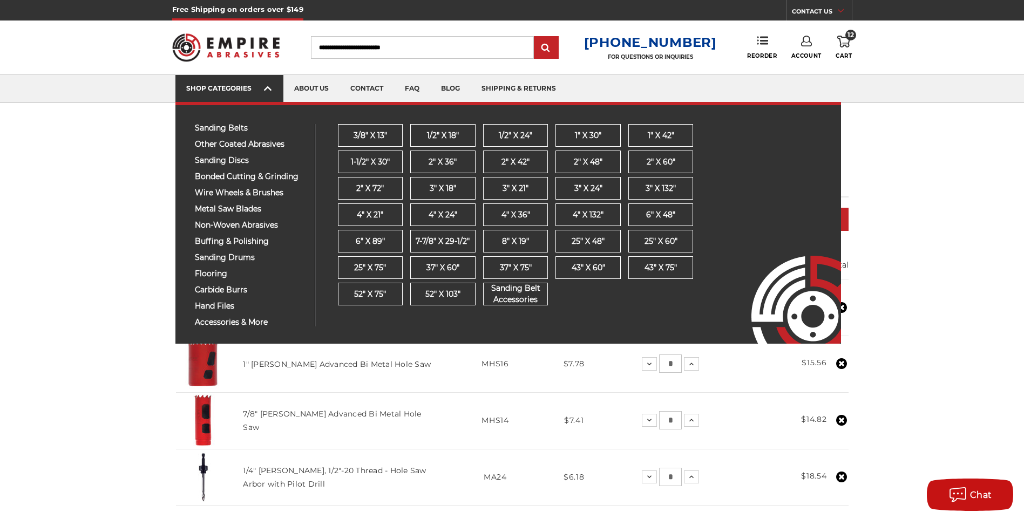
click at [246, 83] on link "SHOP CATEGORIES" at bounding box center [229, 89] width 108 height 28
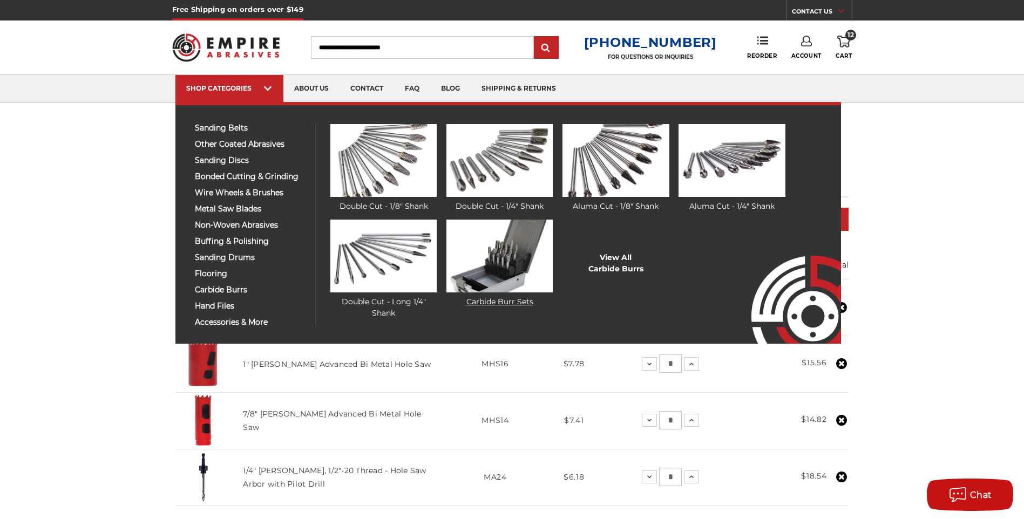
click at [489, 273] on img at bounding box center [500, 256] width 106 height 73
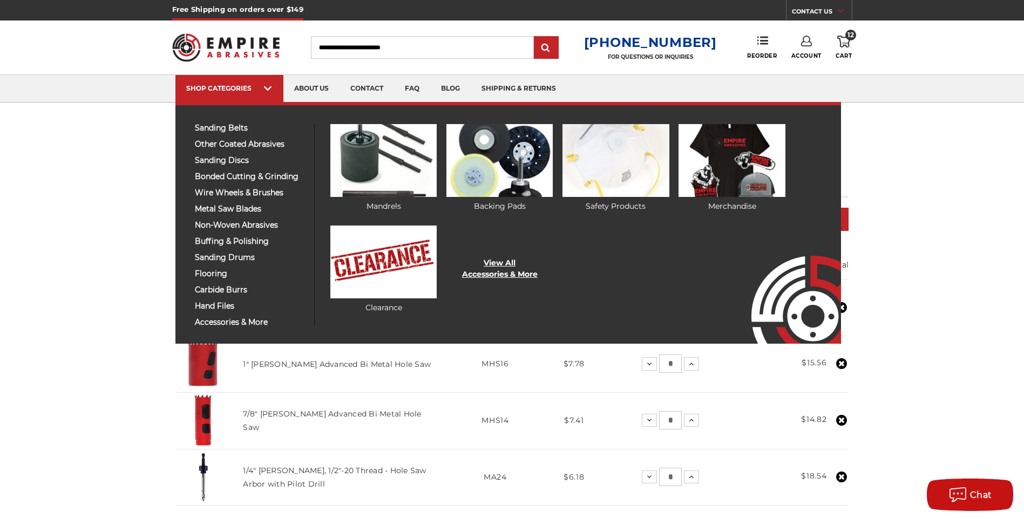
click at [496, 272] on link "View All Accessories & More" at bounding box center [500, 269] width 76 height 23
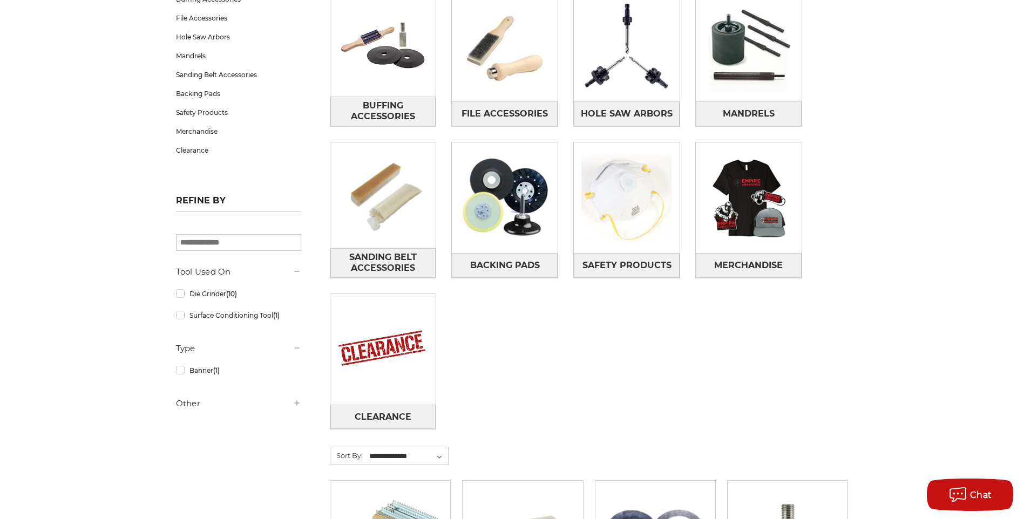
scroll to position [162, 0]
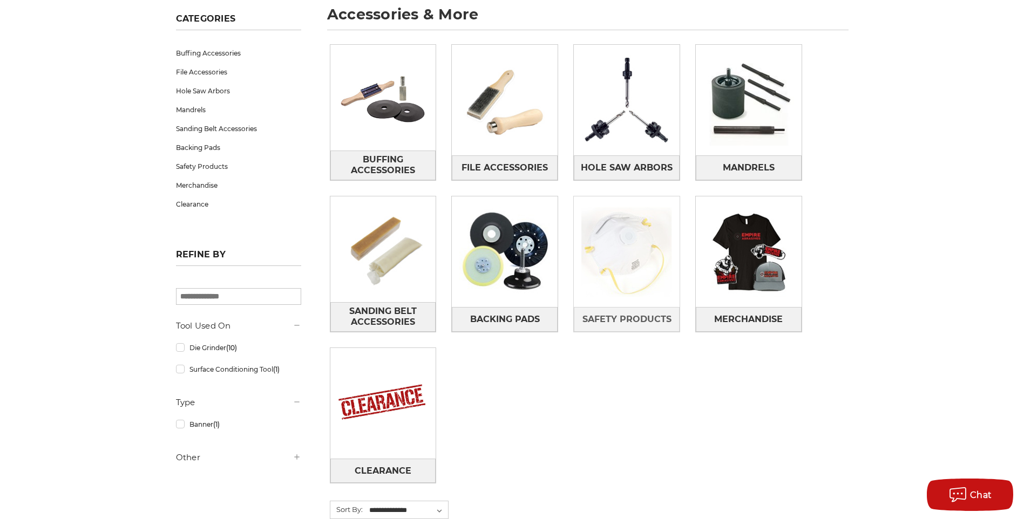
click at [641, 245] on img at bounding box center [627, 252] width 106 height 106
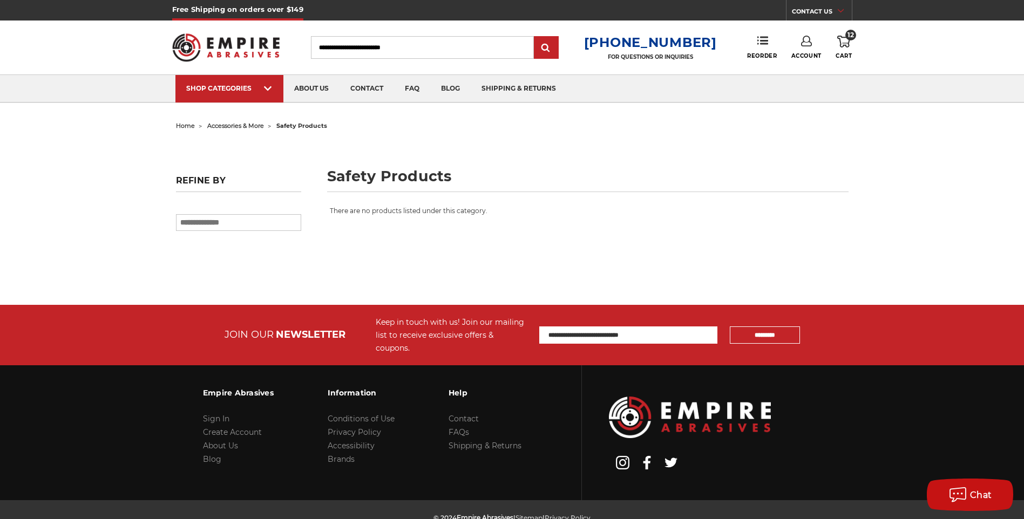
click at [234, 223] on input "search" at bounding box center [238, 222] width 125 height 17
click at [826, 247] on main "There are no products listed under this category." at bounding box center [589, 231] width 530 height 51
click at [761, 44] on use at bounding box center [763, 41] width 11 height 8
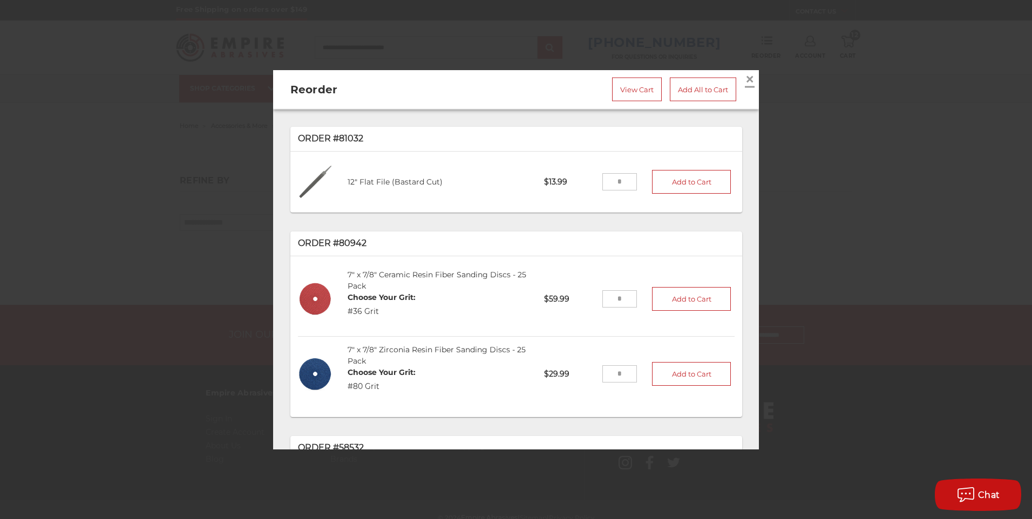
click at [745, 72] on span "×" at bounding box center [750, 79] width 10 height 21
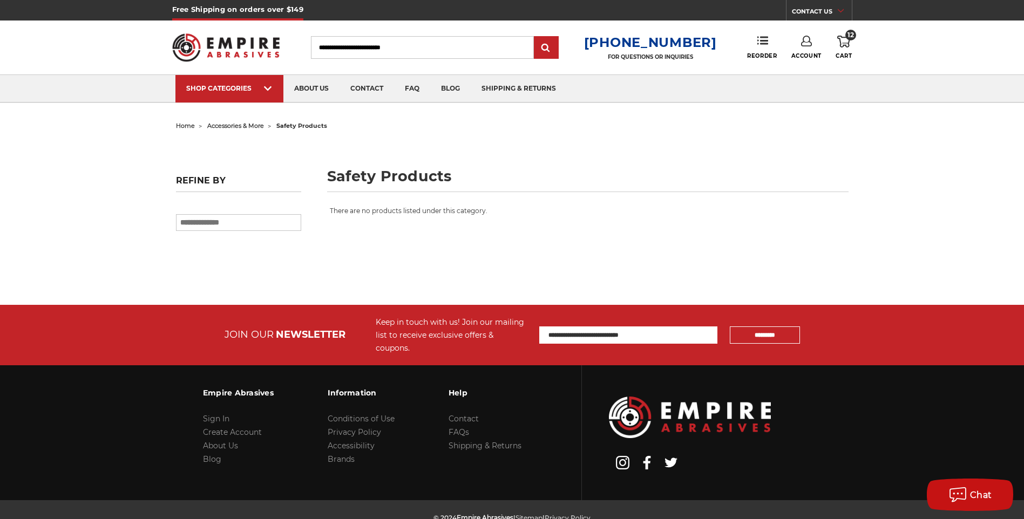
click at [383, 46] on input "Search" at bounding box center [422, 47] width 223 height 23
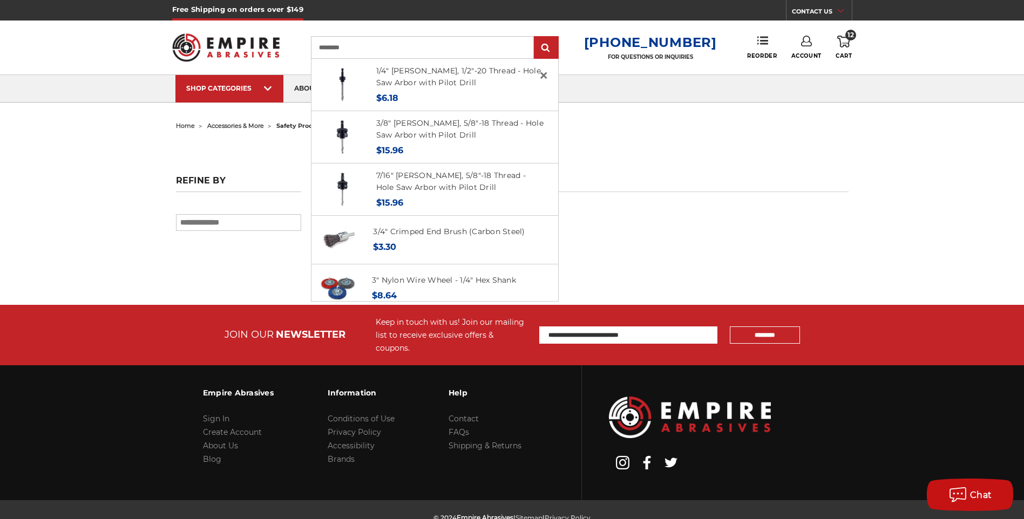
type input "*********"
click at [536, 37] on input "submit" at bounding box center [547, 48] width 22 height 22
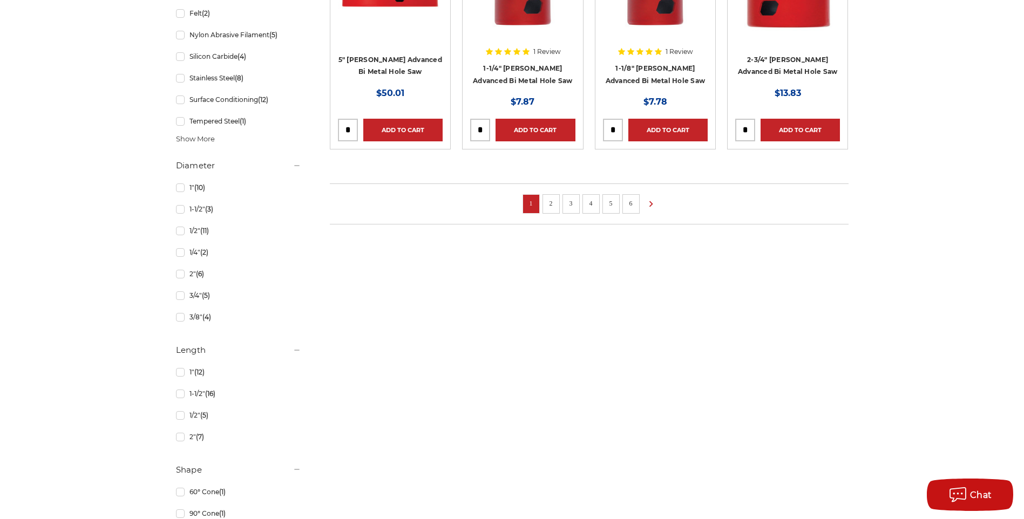
scroll to position [756, 0]
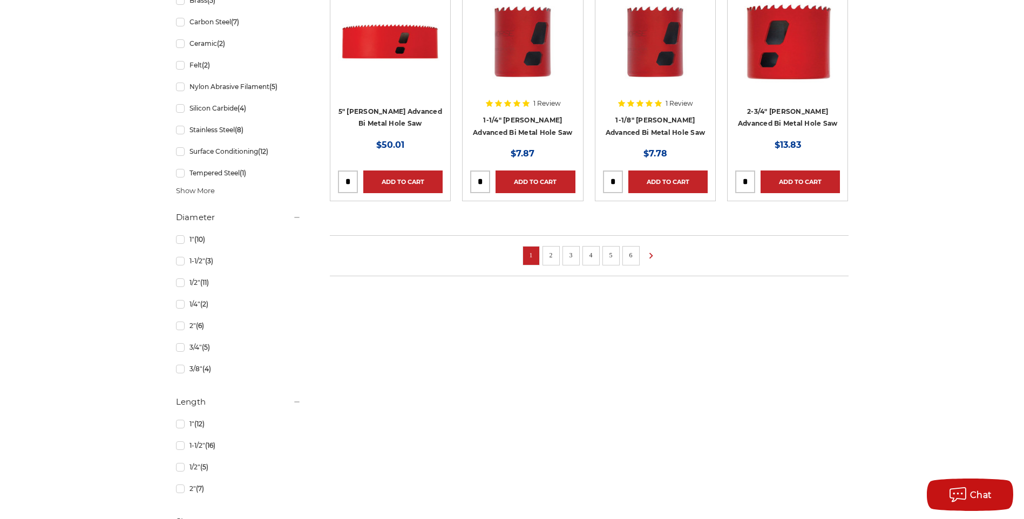
click at [549, 257] on link "2" at bounding box center [551, 255] width 11 height 12
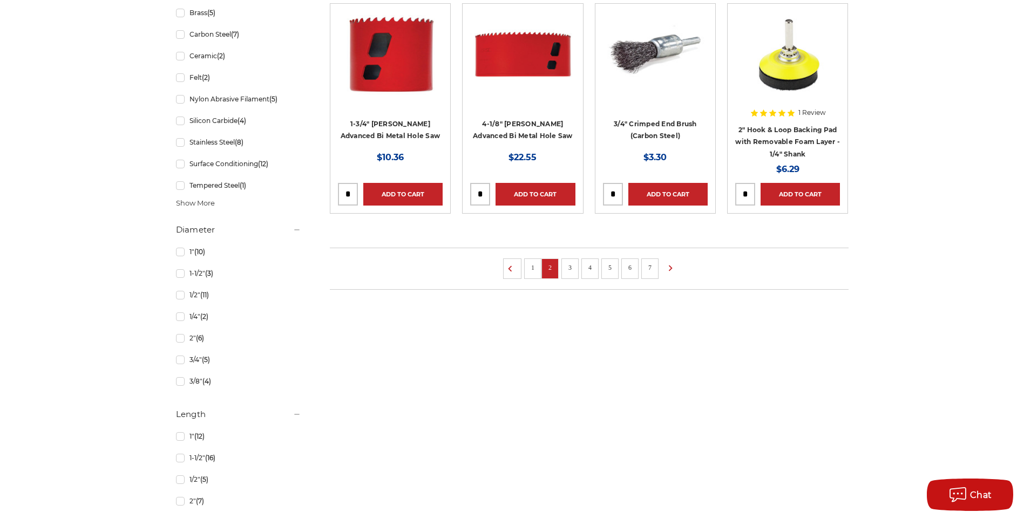
scroll to position [648, 0]
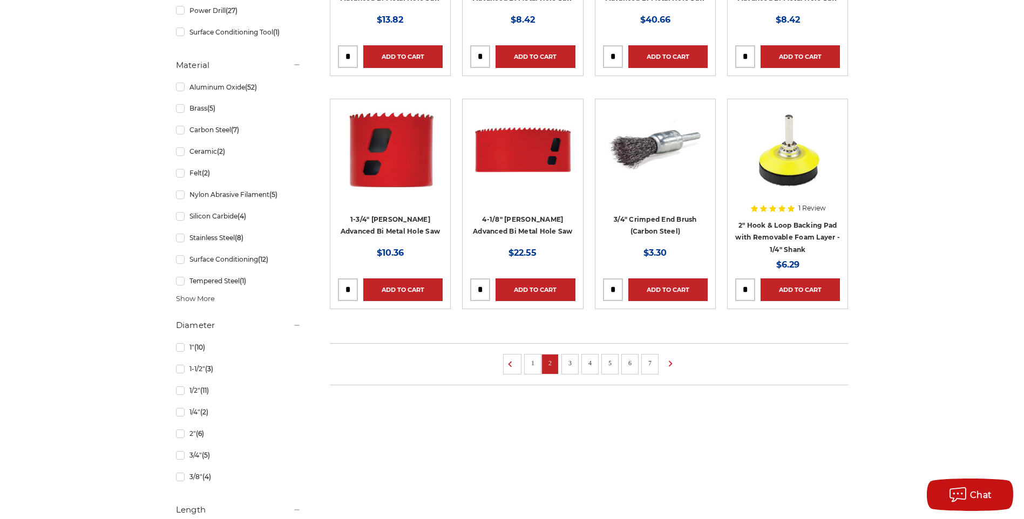
click at [571, 362] on link "3" at bounding box center [570, 363] width 11 height 12
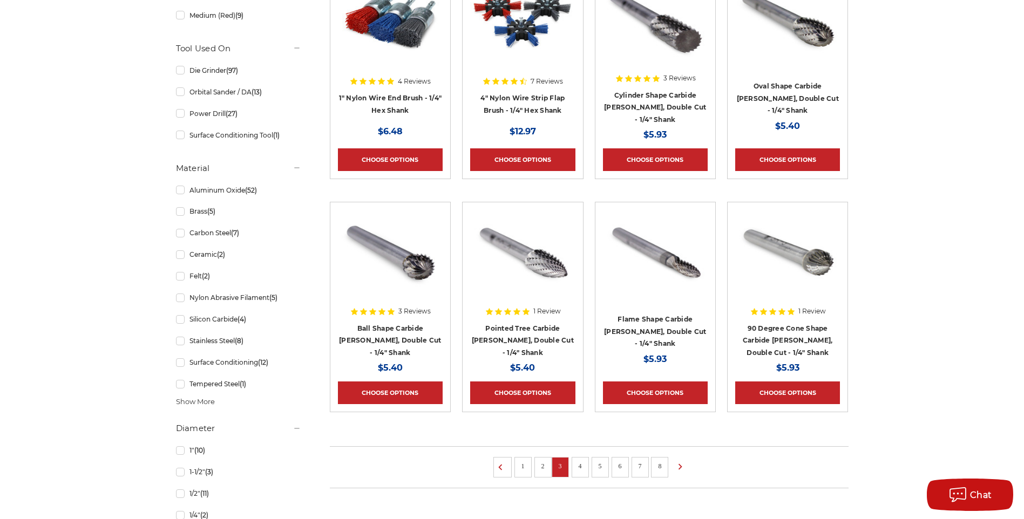
scroll to position [756, 0]
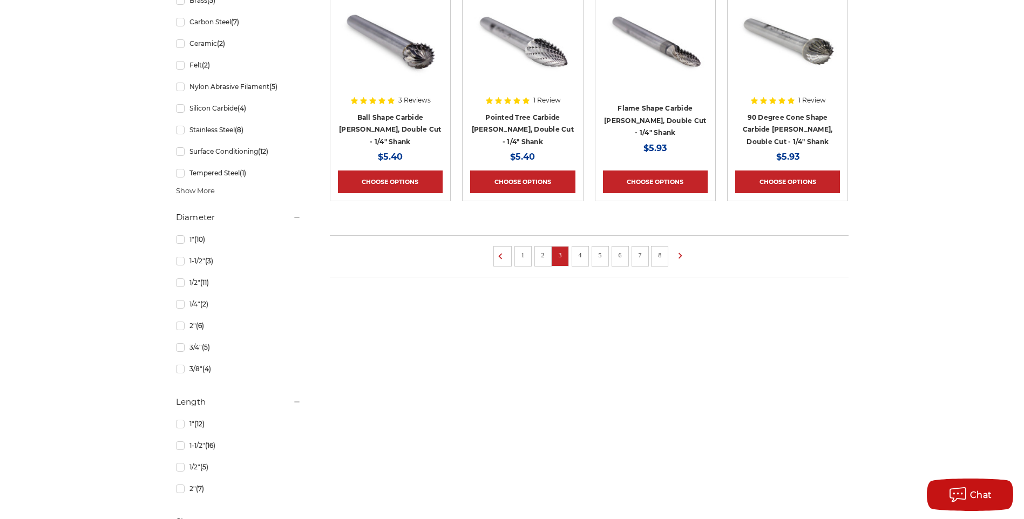
click at [575, 251] on link "4" at bounding box center [580, 255] width 11 height 12
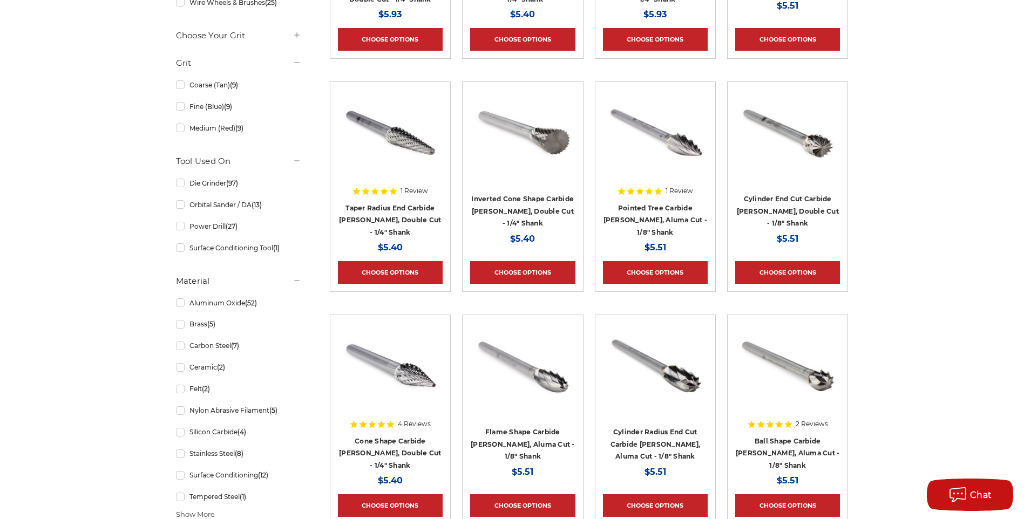
scroll to position [756, 0]
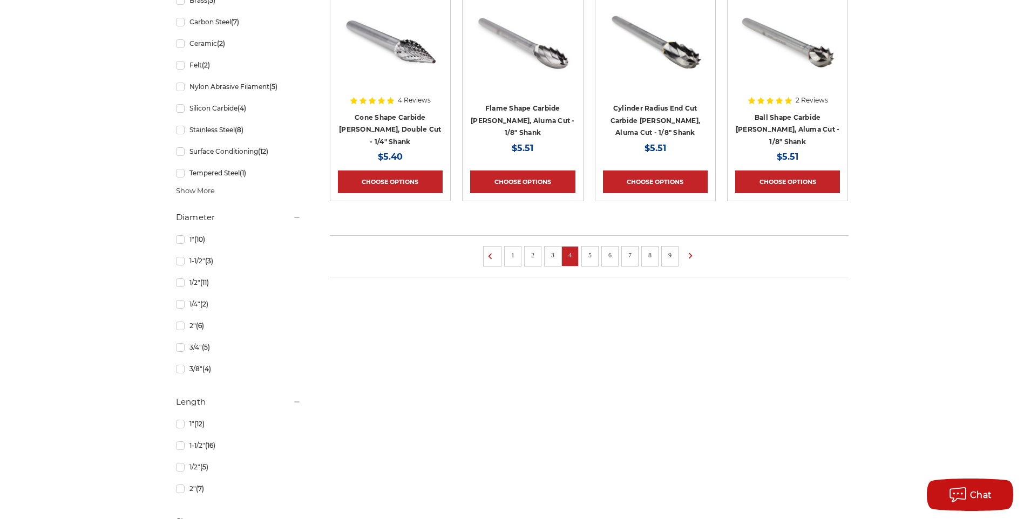
click at [644, 255] on li "8" at bounding box center [649, 256] width 17 height 21
click at [652, 252] on link "8" at bounding box center [650, 255] width 11 height 12
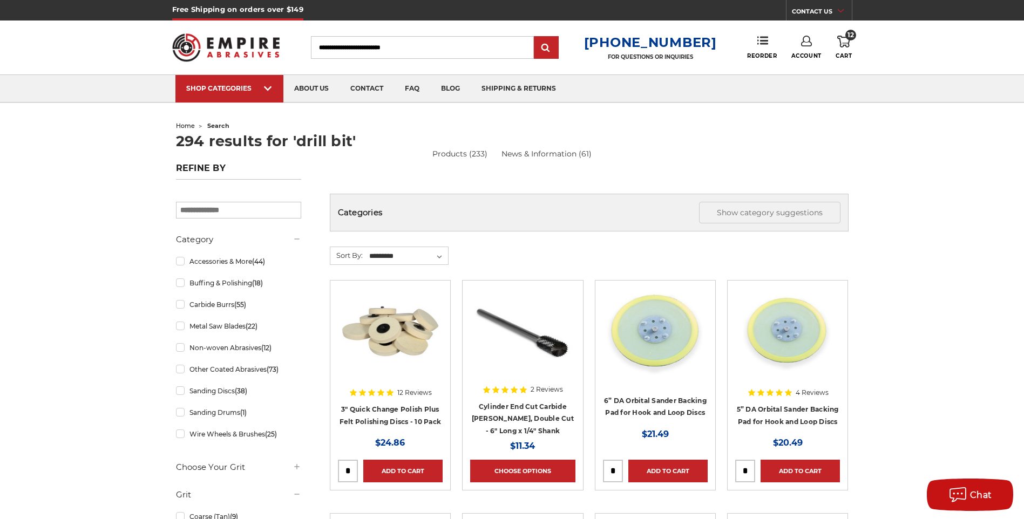
click at [844, 42] on icon at bounding box center [843, 42] width 13 height 12
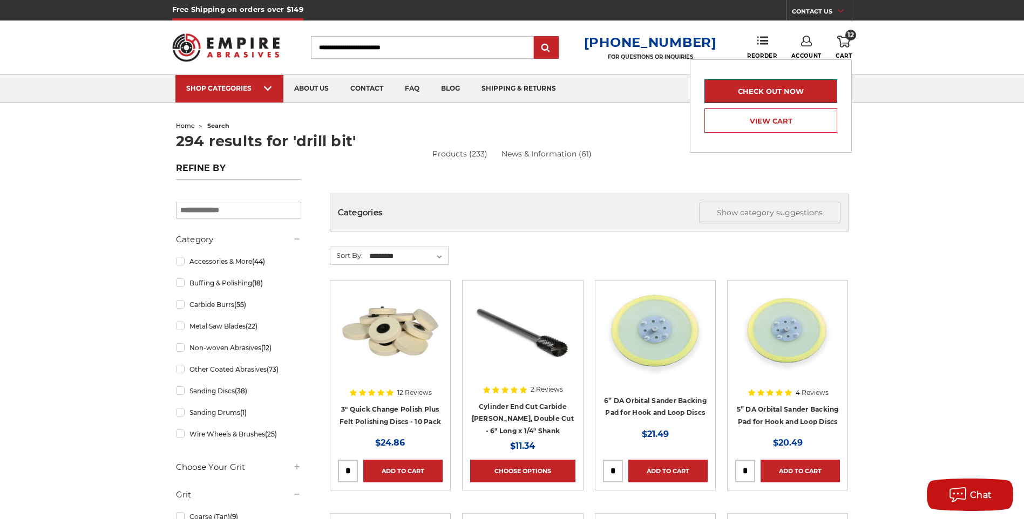
click at [784, 98] on link "Check out now" at bounding box center [771, 91] width 133 height 24
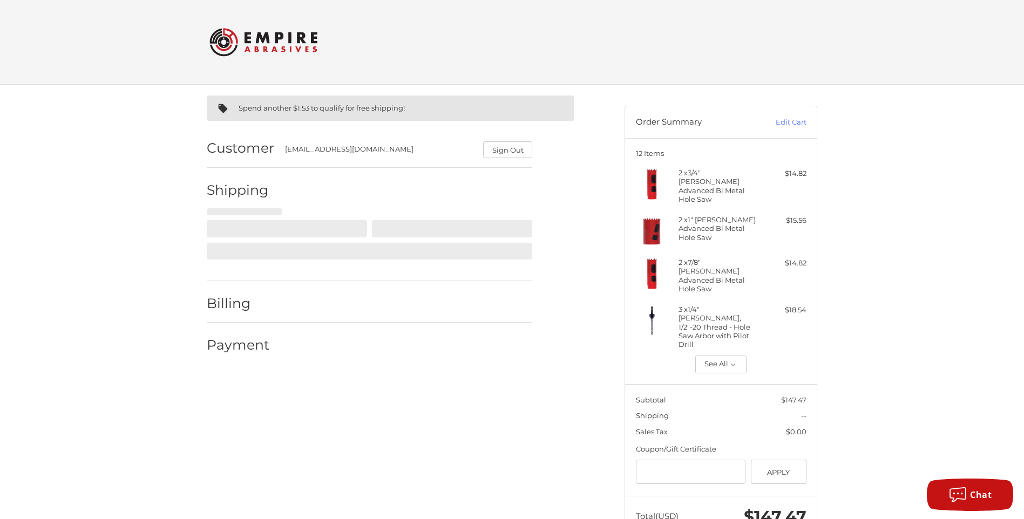
scroll to position [22, 0]
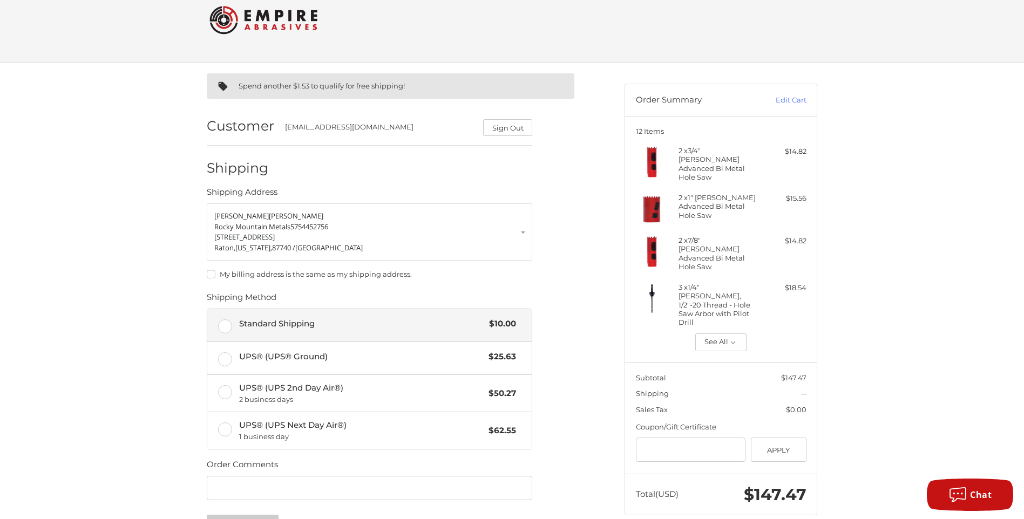
click at [225, 325] on label "Standard Shipping $10.00" at bounding box center [369, 325] width 325 height 32
click at [225, 324] on label "Standard Shipping $10.00" at bounding box center [369, 325] width 325 height 32
click at [456, 270] on label "My billing address is the same as my shipping address." at bounding box center [370, 274] width 326 height 9
click at [213, 273] on label "My billing address is the same as my shipping address." at bounding box center [370, 274] width 326 height 9
click at [226, 326] on label "Standard Shipping $10.00" at bounding box center [369, 325] width 325 height 32
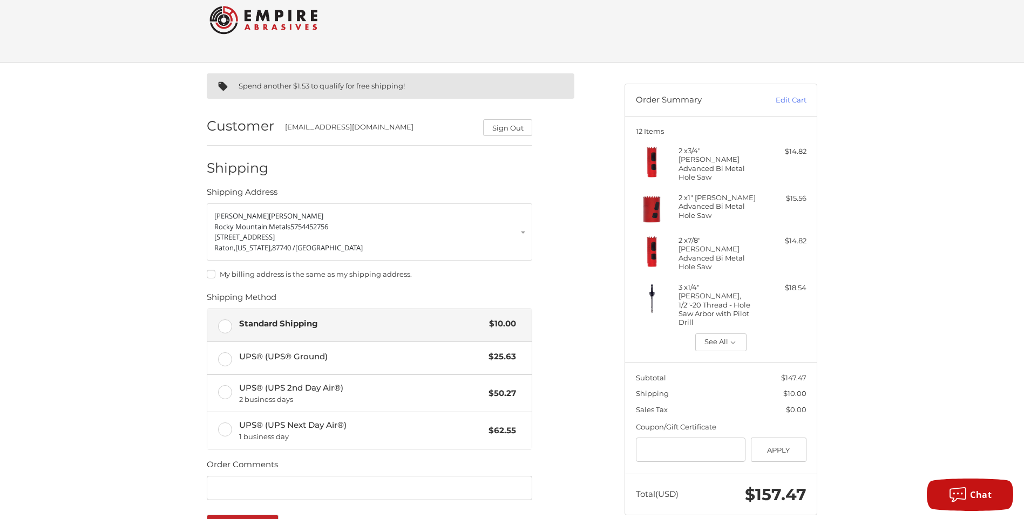
click at [939, 320] on div "Spend another $1.53 to qualify for free shipping! Customer [EMAIL_ADDRESS][DOMA…" at bounding box center [512, 354] width 1024 height 582
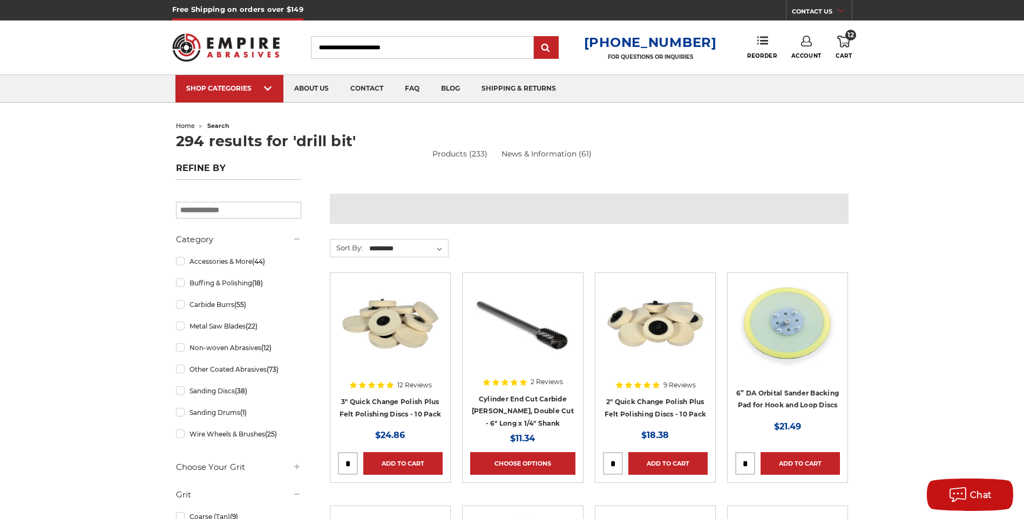
click at [844, 40] on icon at bounding box center [843, 42] width 13 height 12
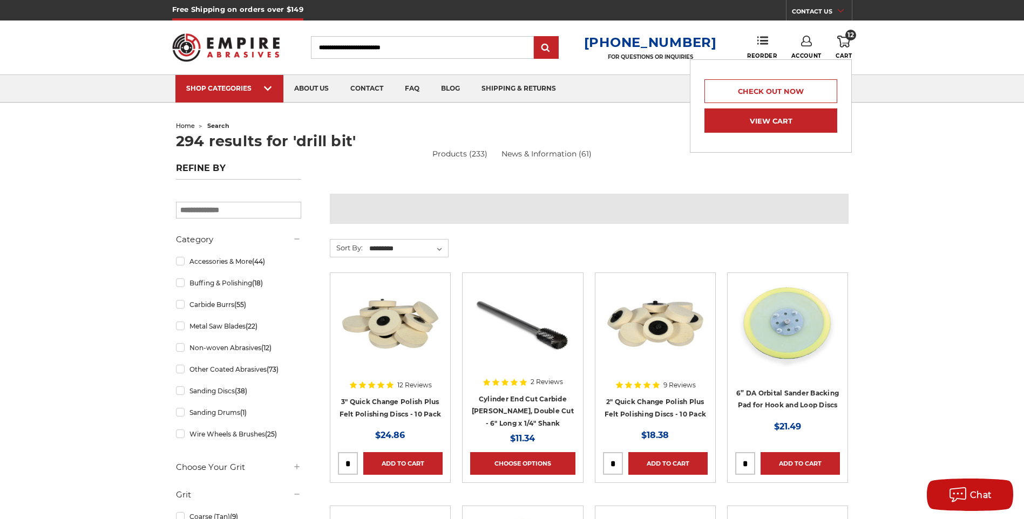
click at [769, 124] on link "View Cart" at bounding box center [771, 121] width 133 height 24
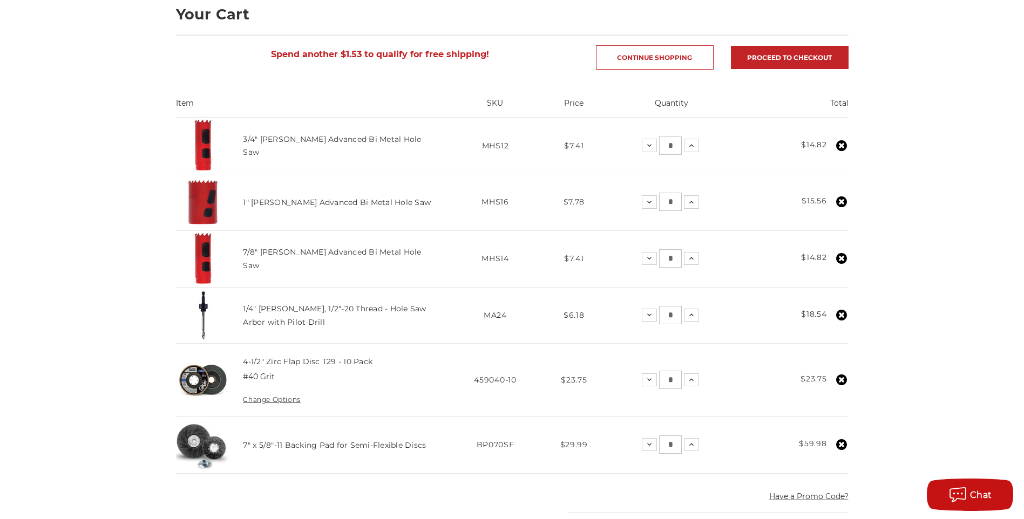
scroll to position [216, 0]
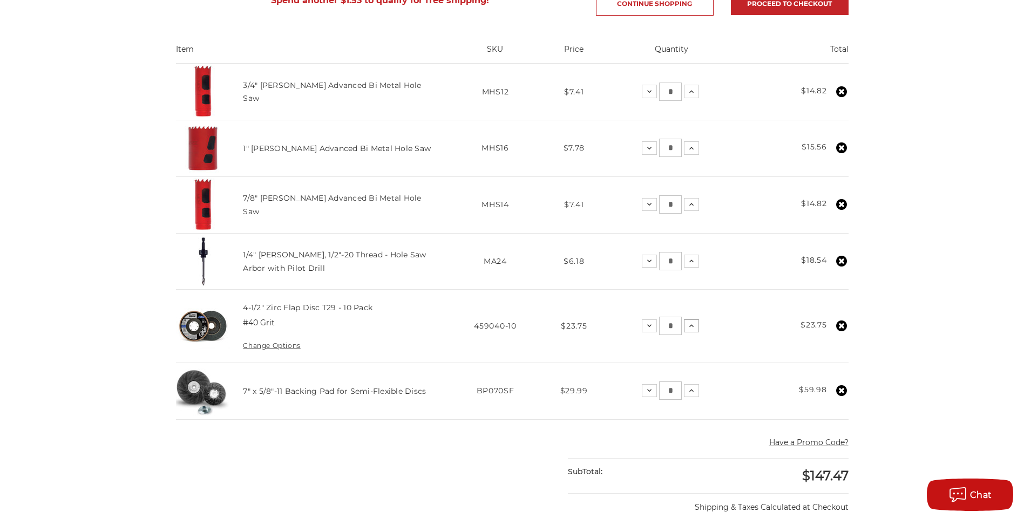
click at [691, 325] on icon at bounding box center [691, 326] width 9 height 9
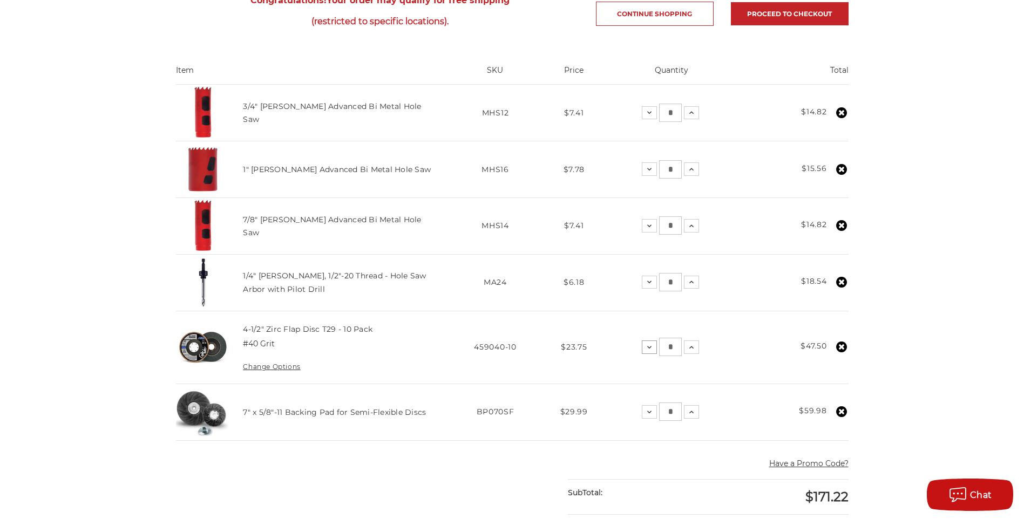
click at [647, 350] on icon at bounding box center [649, 347] width 9 height 9
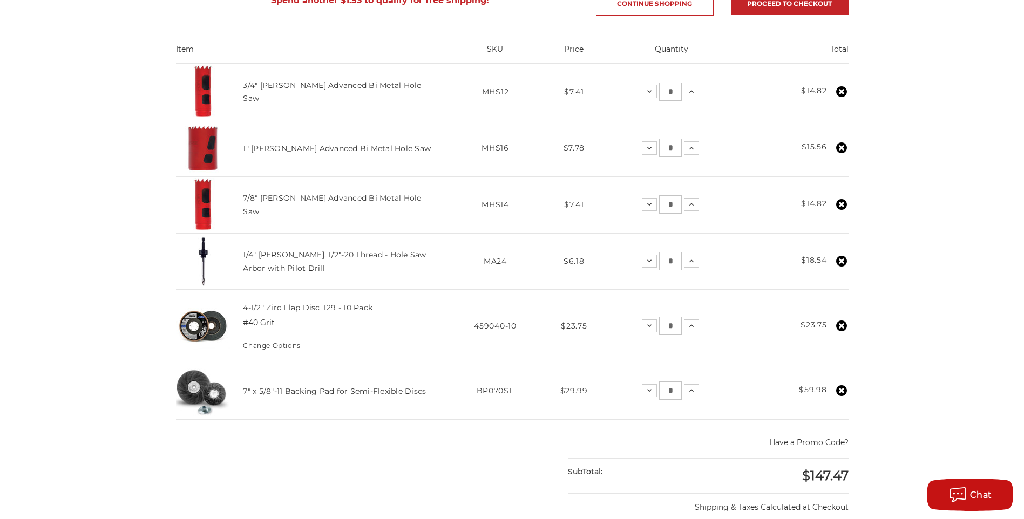
click at [207, 327] on img at bounding box center [203, 327] width 54 height 54
click at [335, 306] on link "4-1/2" Zirc Flap Disc T29 - 10 Pack" at bounding box center [308, 308] width 130 height 10
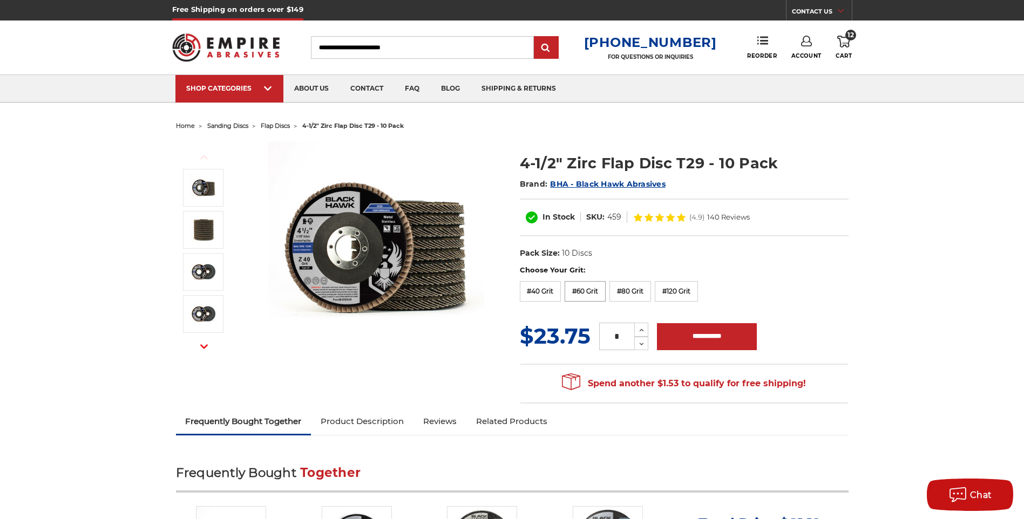
click at [587, 292] on label "#60 Grit" at bounding box center [585, 291] width 41 height 21
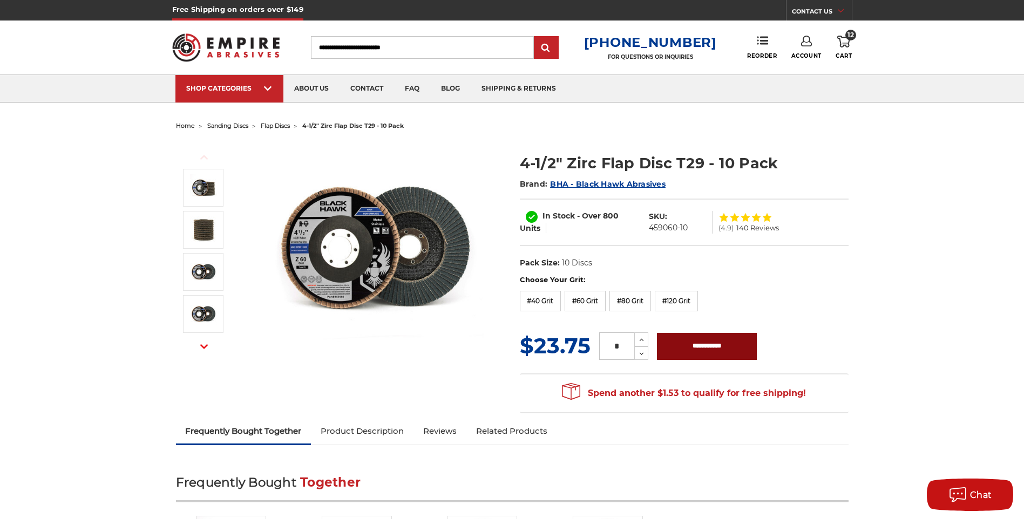
click at [706, 349] on input "**********" at bounding box center [707, 346] width 100 height 27
type input "**********"
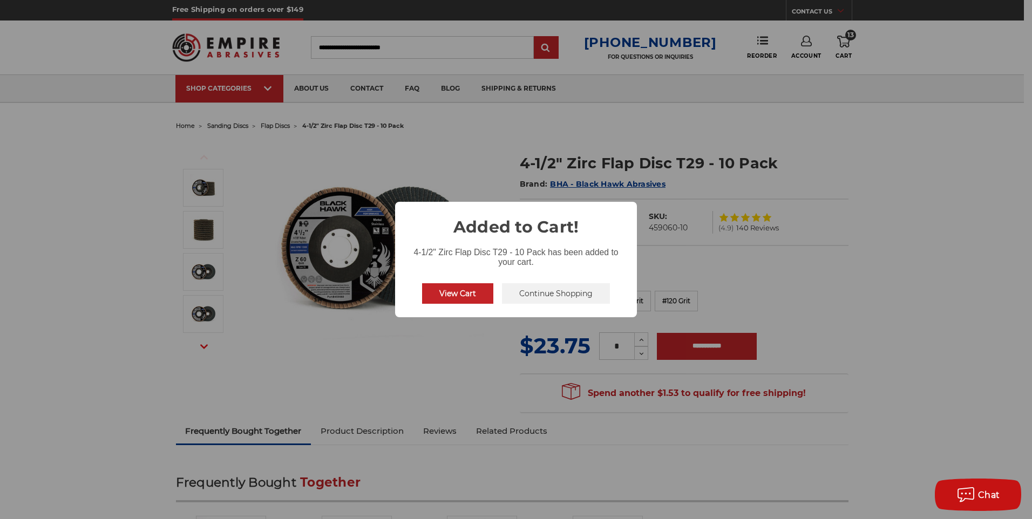
click at [450, 290] on button "View Cart" at bounding box center [457, 293] width 71 height 21
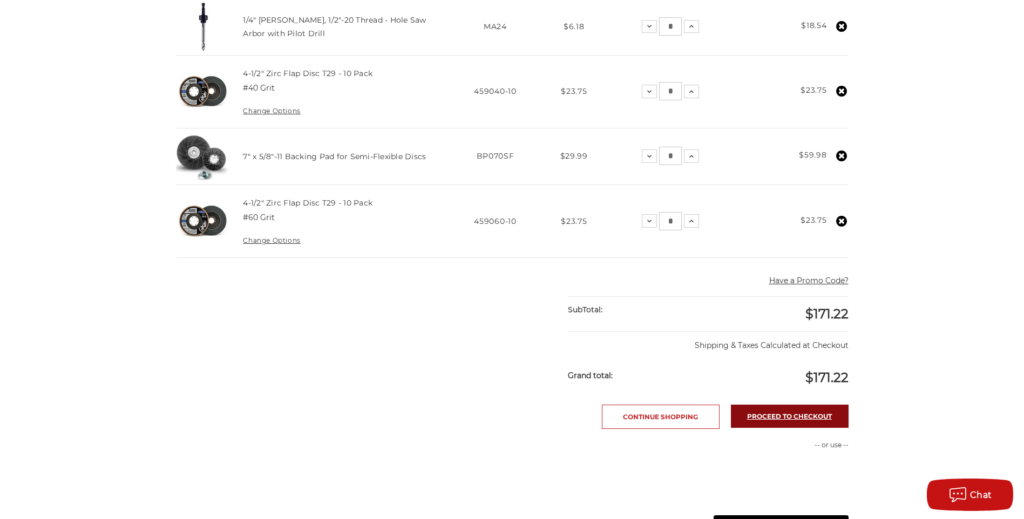
scroll to position [540, 0]
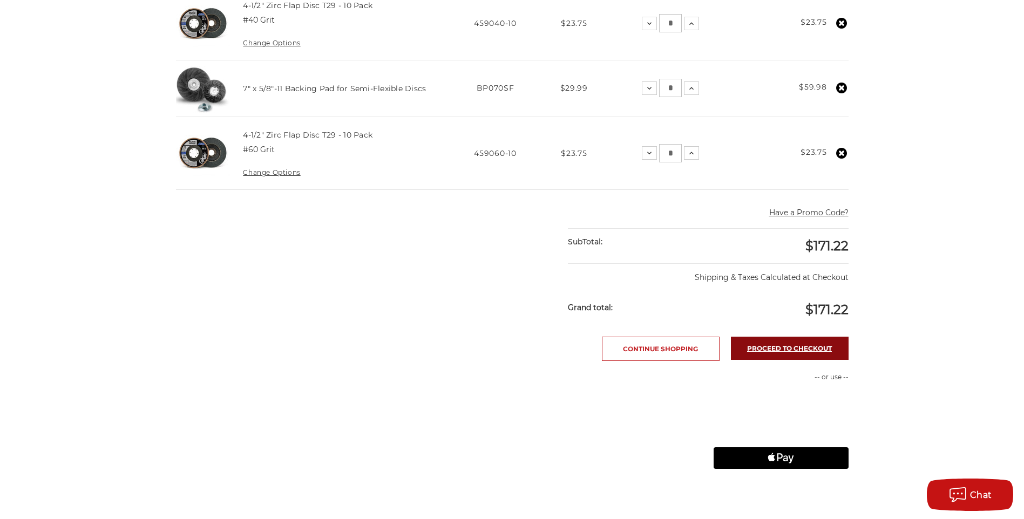
click at [801, 344] on link "Proceed to checkout" at bounding box center [790, 348] width 118 height 23
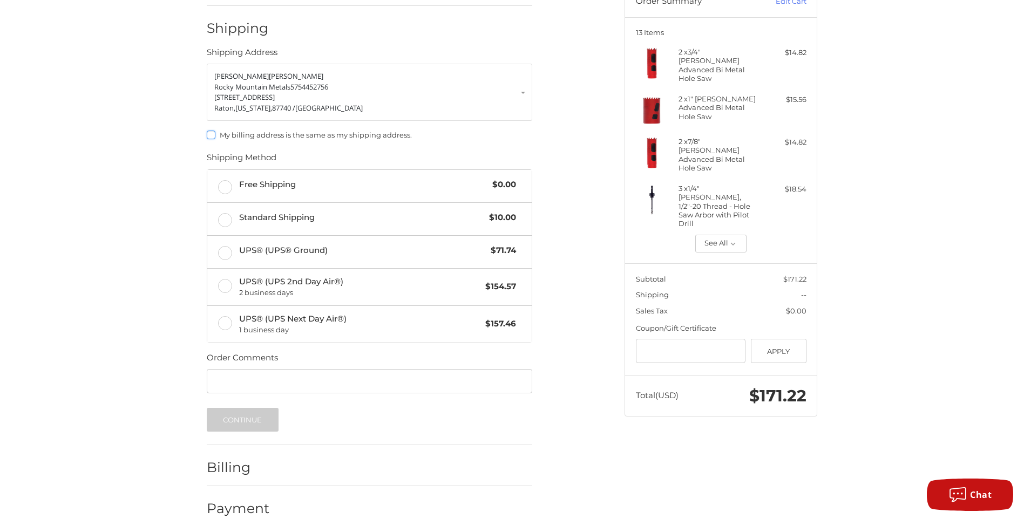
scroll to position [139, 0]
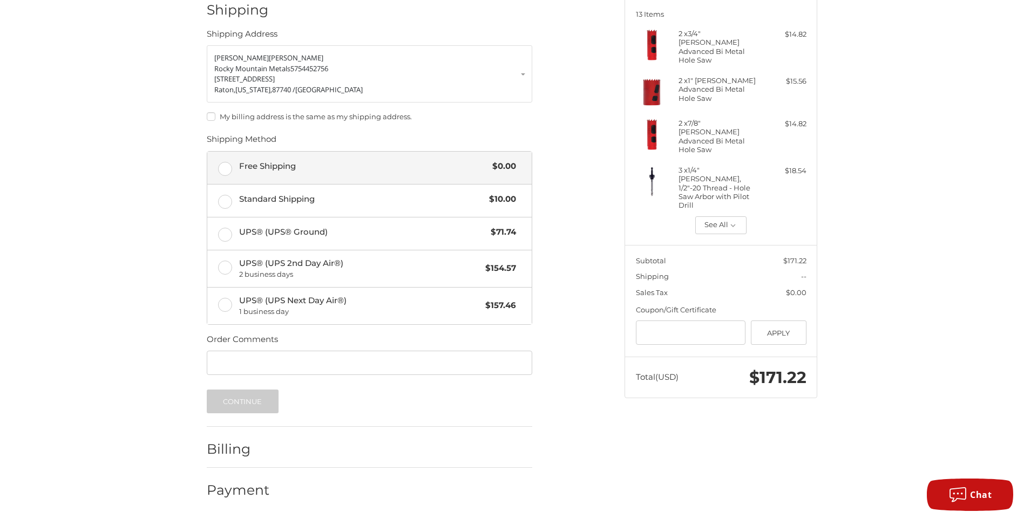
click at [229, 168] on label "Free Shipping $0.00" at bounding box center [369, 168] width 325 height 32
click at [249, 403] on button "Continue" at bounding box center [243, 402] width 72 height 24
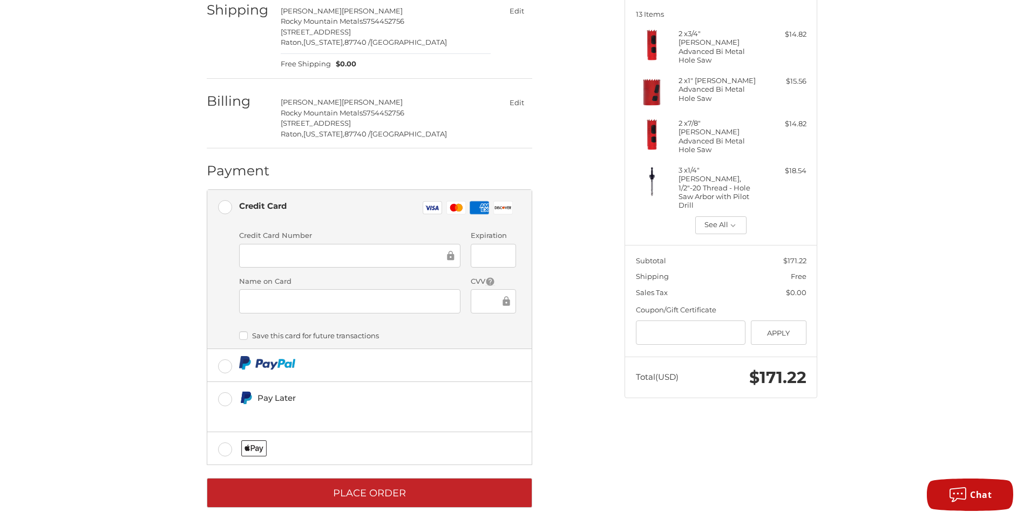
click at [303, 244] on div at bounding box center [349, 256] width 221 height 24
click at [555, 378] on ol "Customer [EMAIL_ADDRESS][DOMAIN_NAME] Sign Out Shipping [PERSON_NAME] Rocky Mou…" at bounding box center [391, 226] width 368 height 563
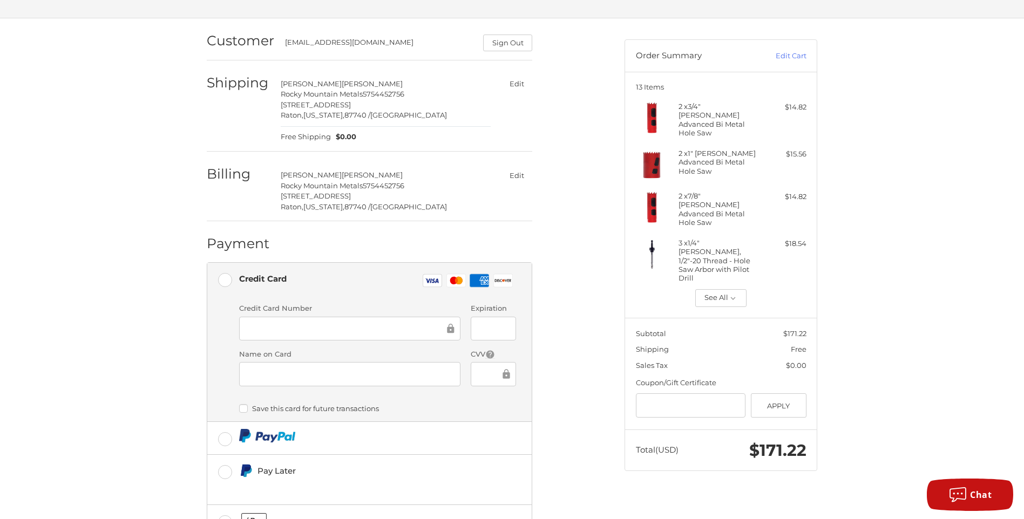
scroll to position [0, 0]
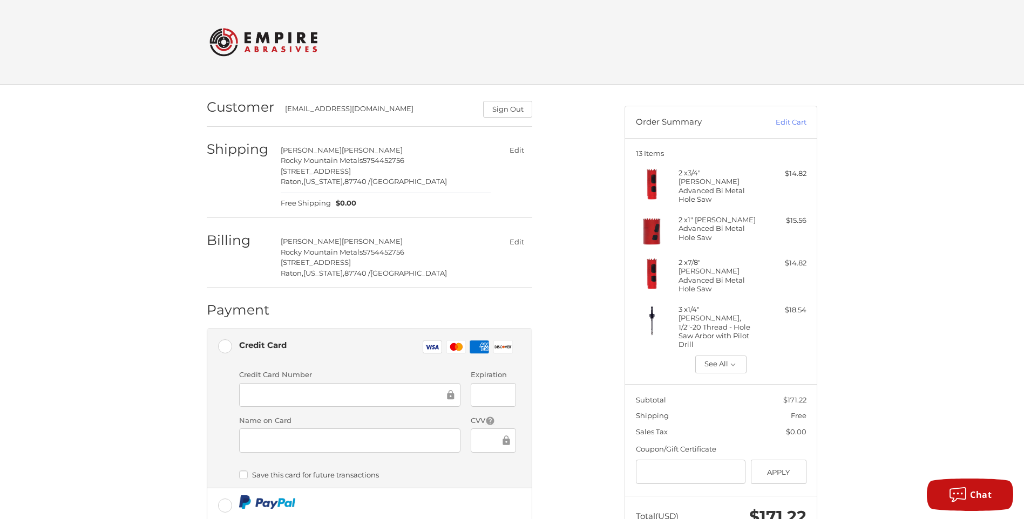
click at [294, 406] on div at bounding box center [349, 395] width 221 height 24
click at [266, 404] on div at bounding box center [349, 395] width 221 height 24
click at [265, 403] on div at bounding box center [349, 395] width 221 height 24
click at [385, 405] on div at bounding box center [349, 395] width 221 height 24
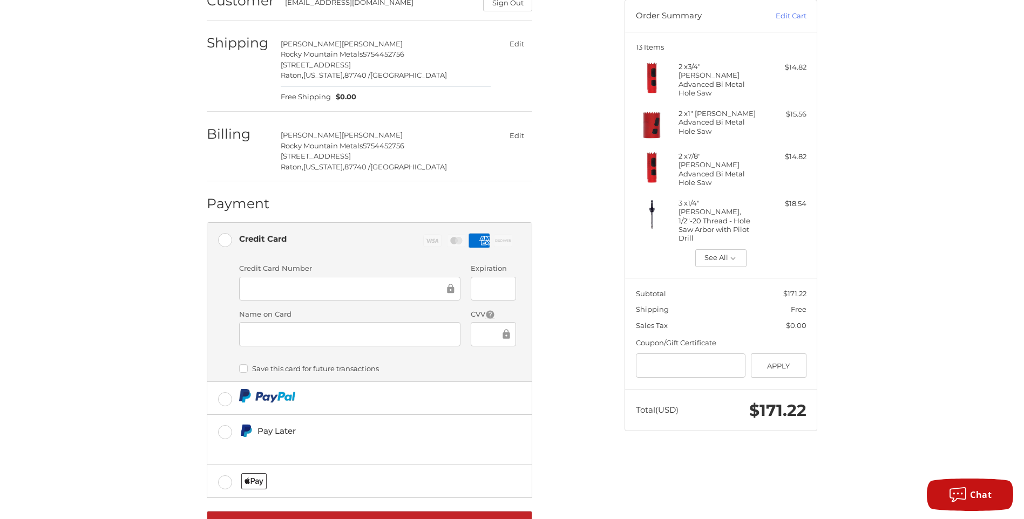
scroll to position [108, 0]
click at [241, 367] on label "Save this card for future transactions" at bounding box center [377, 367] width 277 height 9
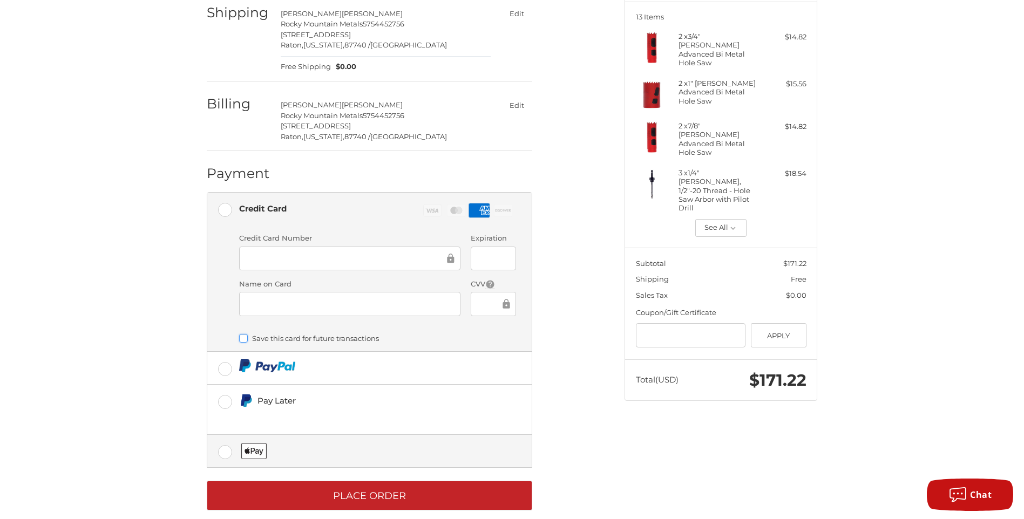
scroll to position [152, 0]
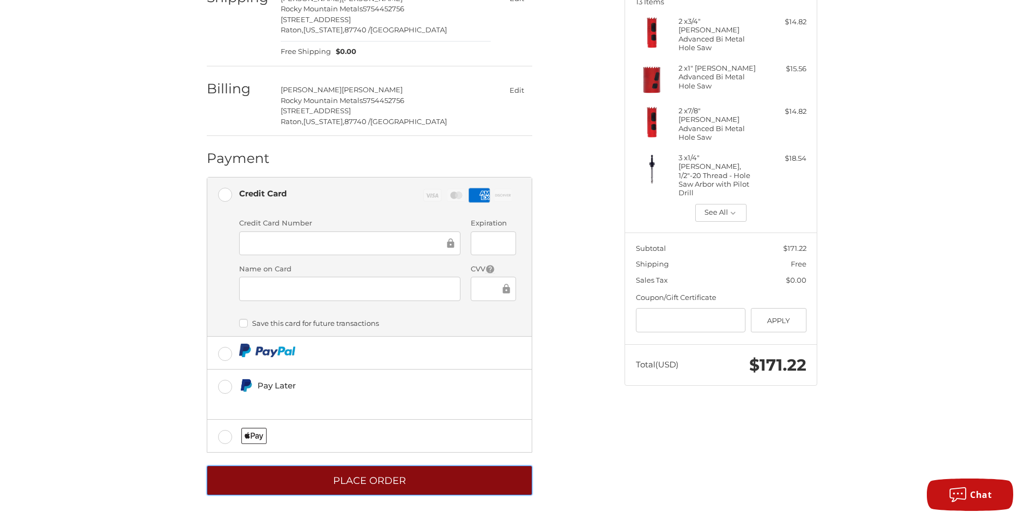
click at [409, 478] on button "Place Order" at bounding box center [370, 481] width 326 height 30
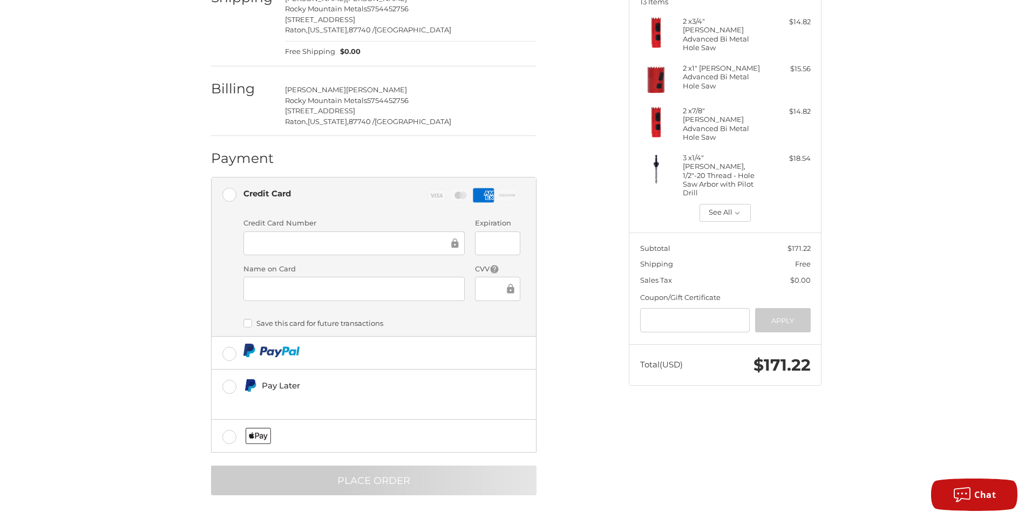
scroll to position [0, 0]
